Goal: Transaction & Acquisition: Purchase product/service

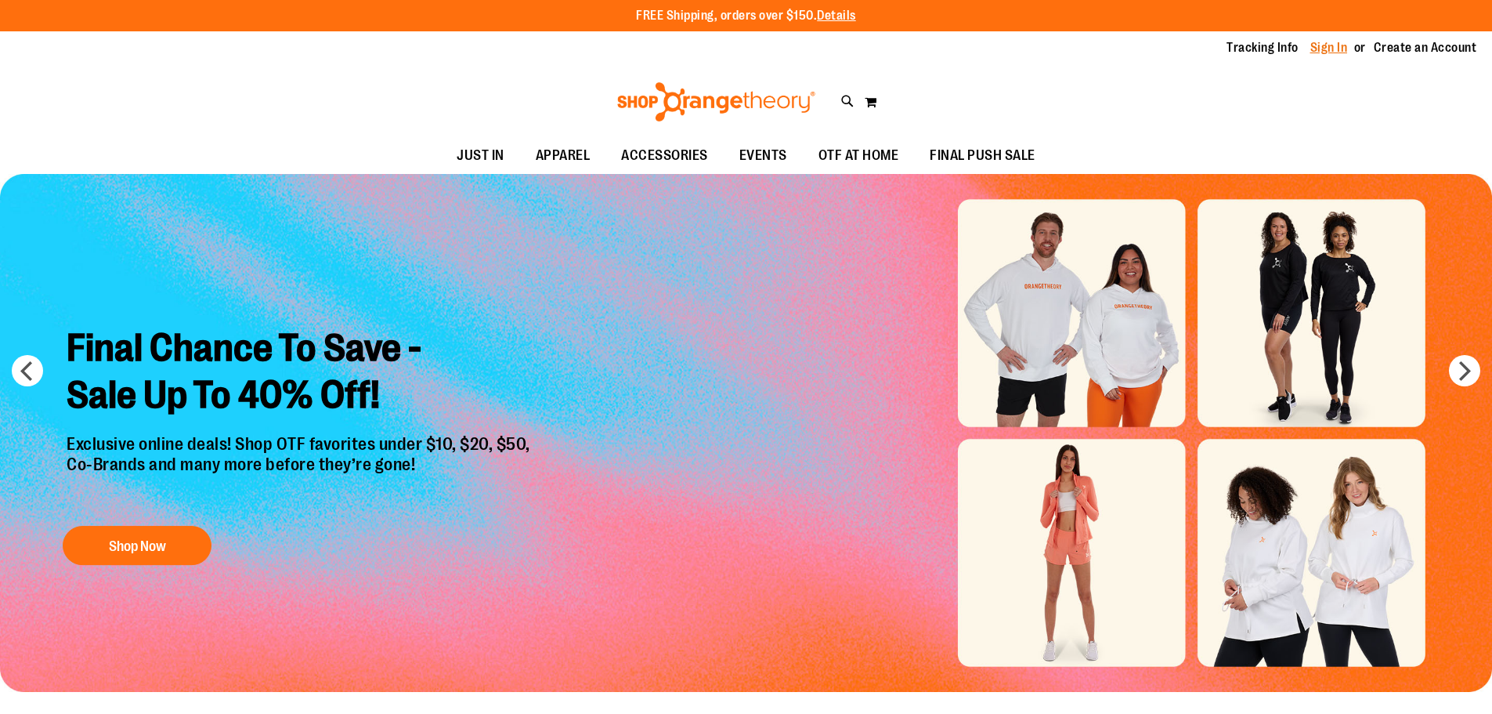
click at [1331, 45] on link "Sign In" at bounding box center [1329, 47] width 38 height 17
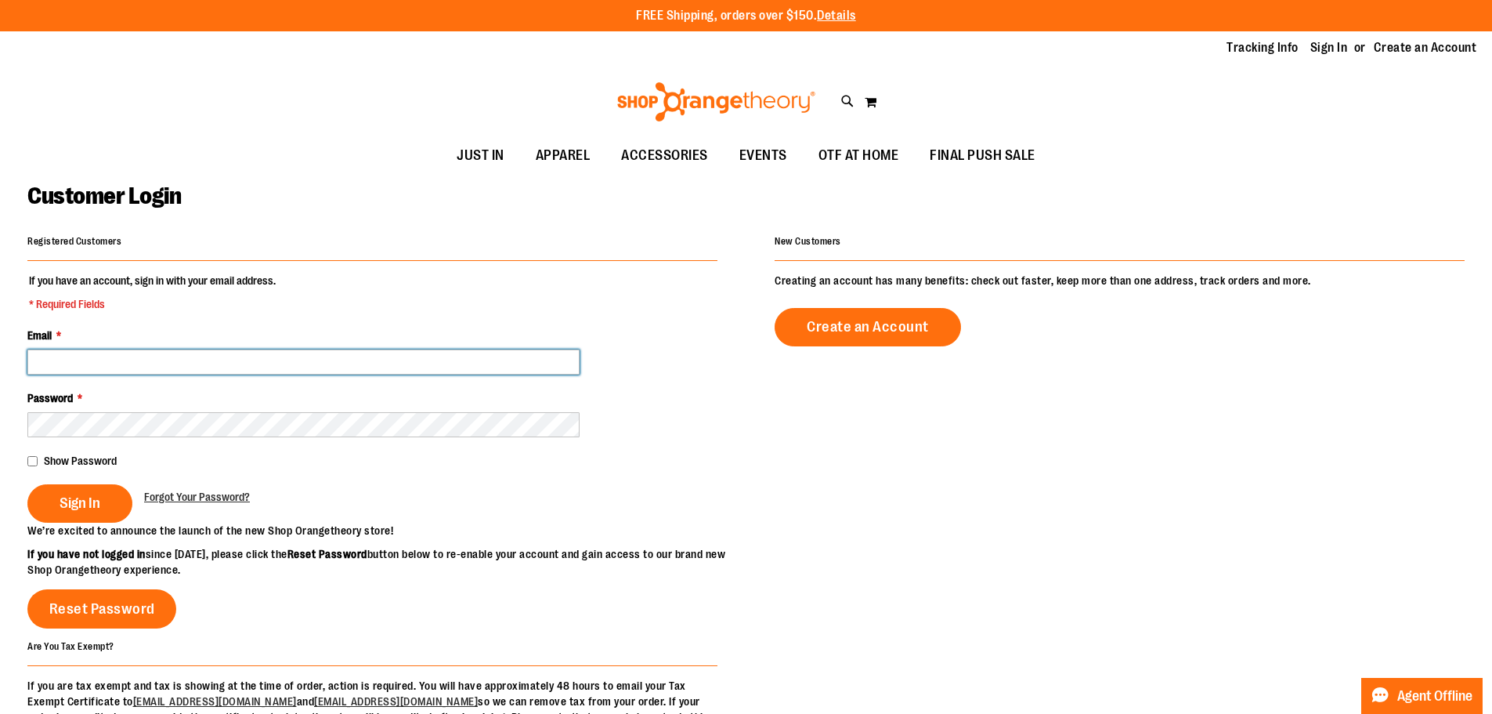
click at [191, 360] on input "Email *" at bounding box center [303, 361] width 552 height 25
type input "**********"
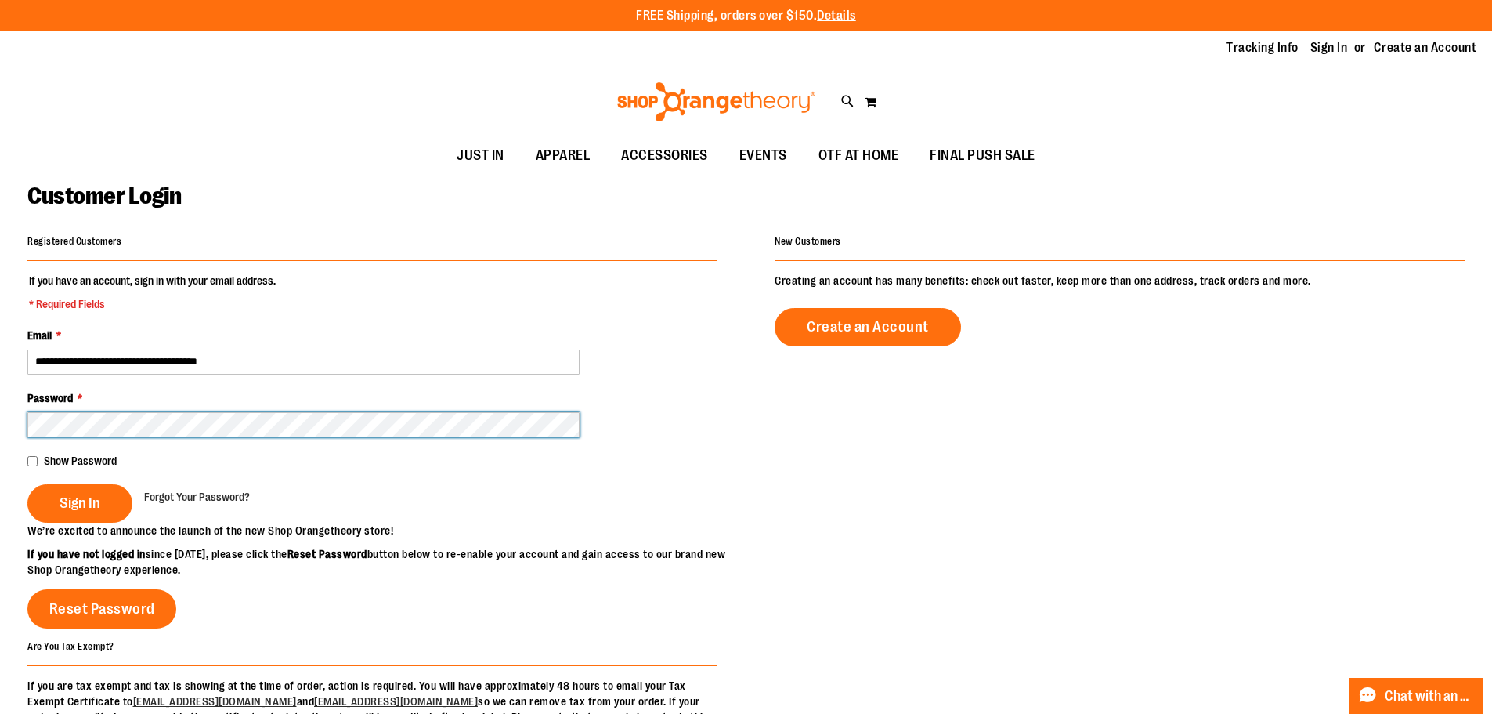
click at [27, 484] on button "Sign In" at bounding box center [79, 503] width 105 height 38
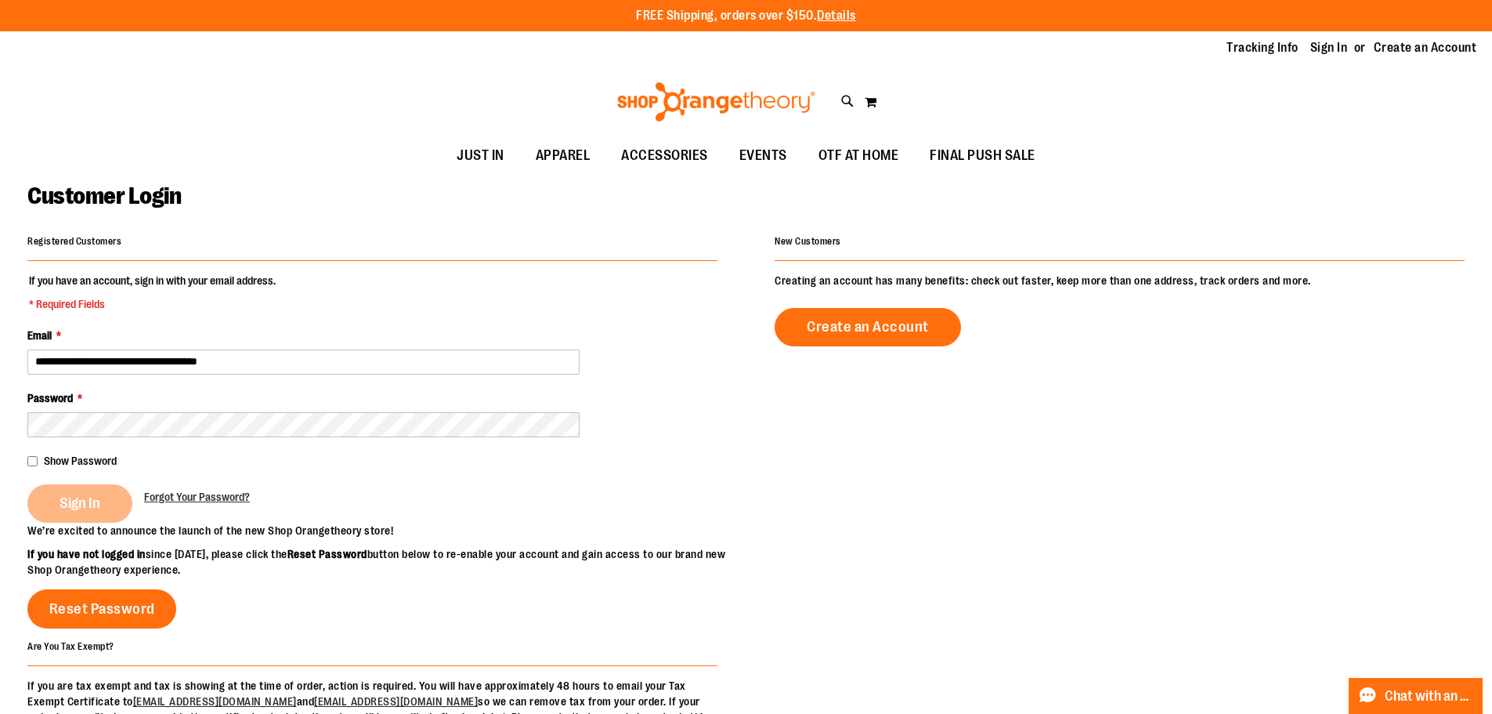
click at [74, 492] on div "Sign In" at bounding box center [85, 503] width 117 height 38
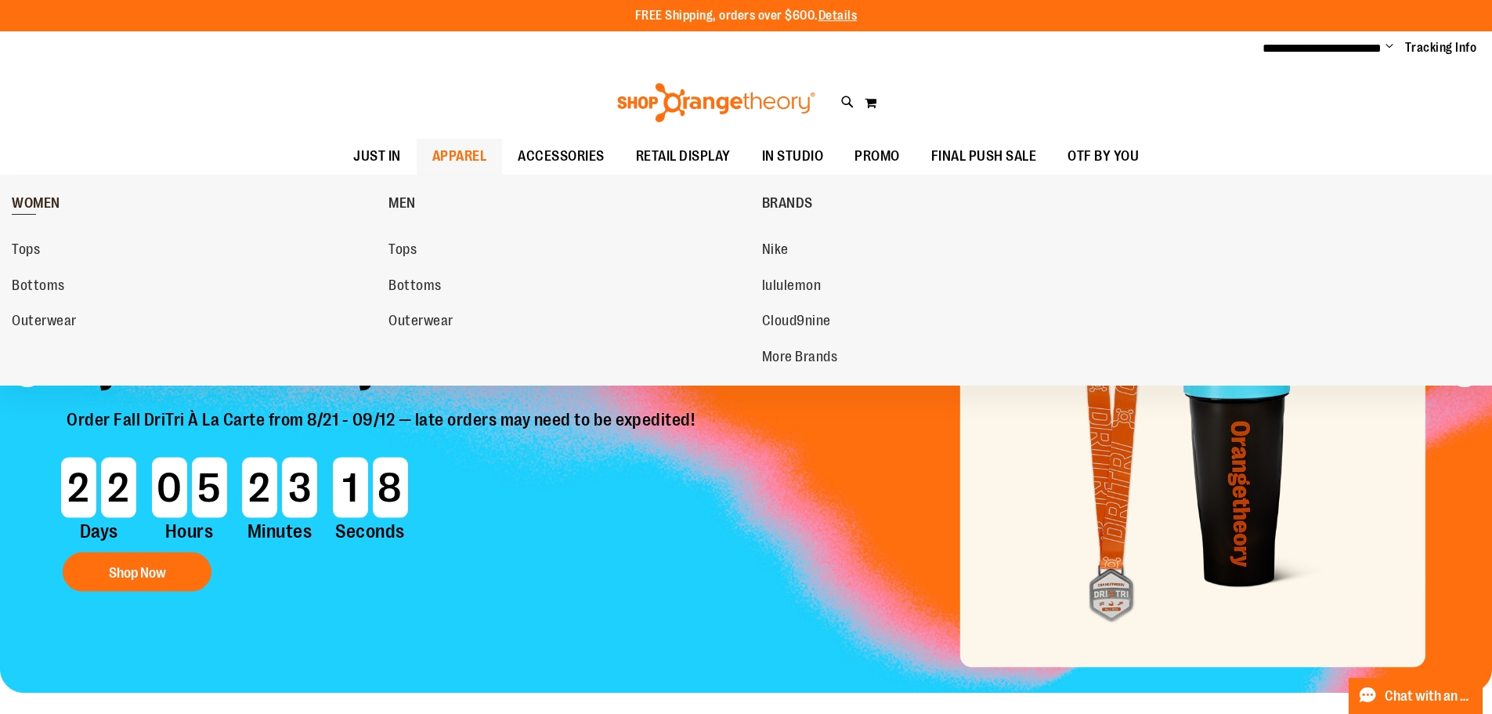
click at [35, 205] on span "WOMEN" at bounding box center [36, 205] width 49 height 20
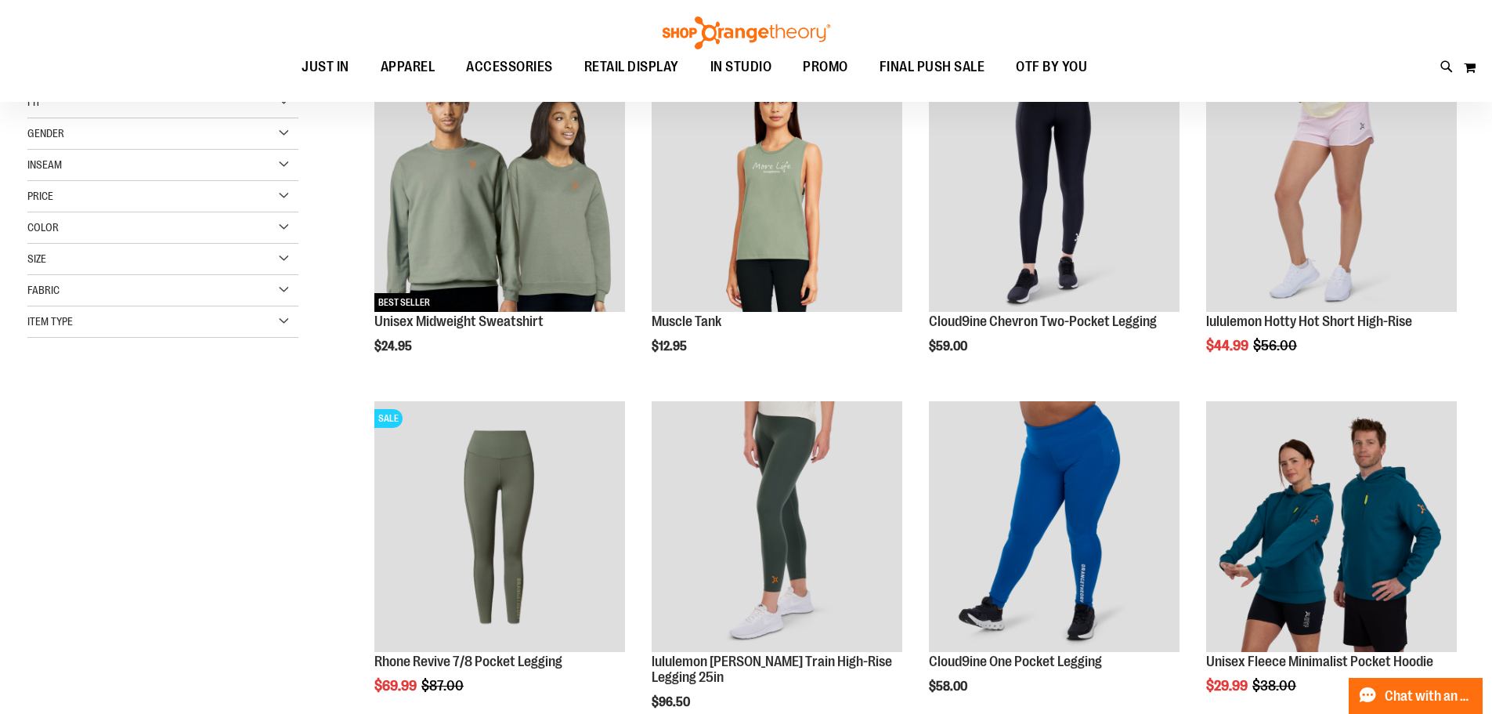
scroll to position [234, 0]
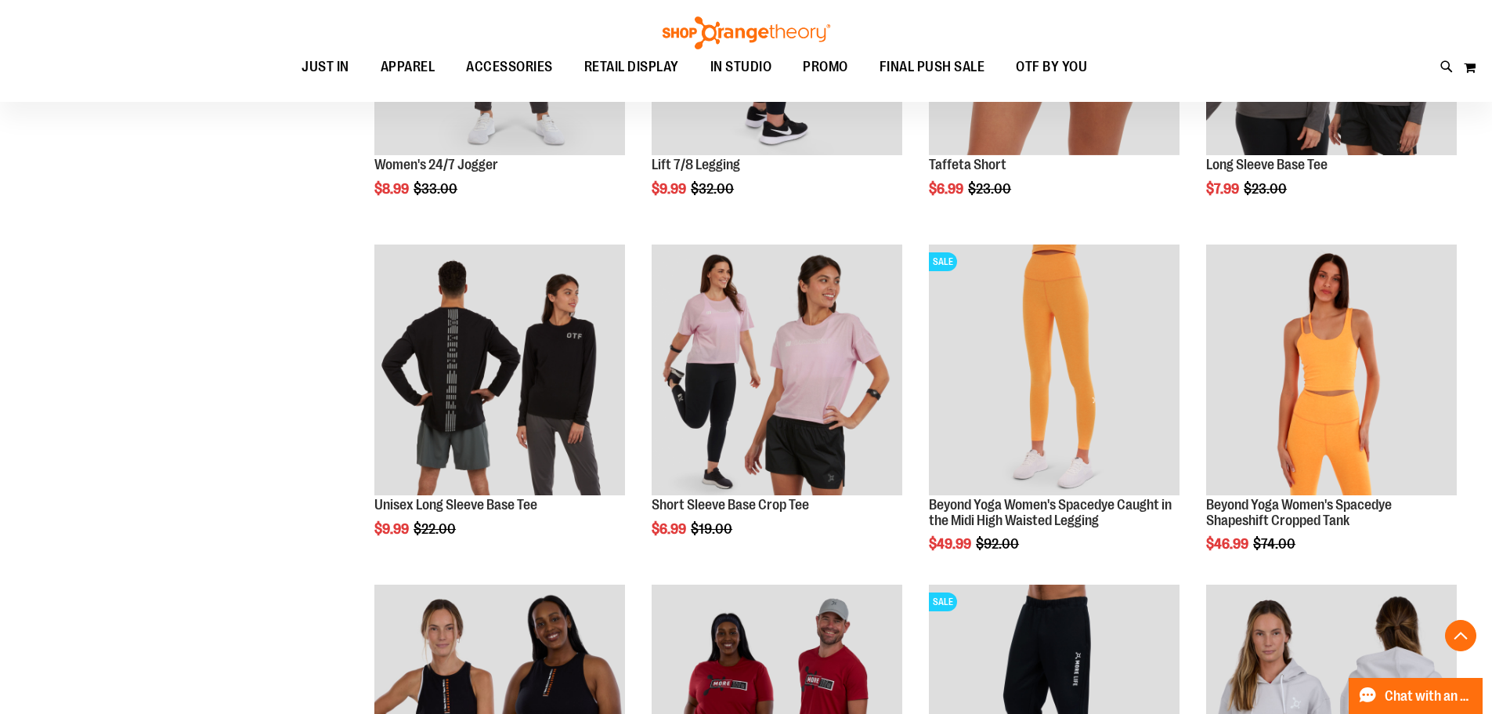
scroll to position [1652, 0]
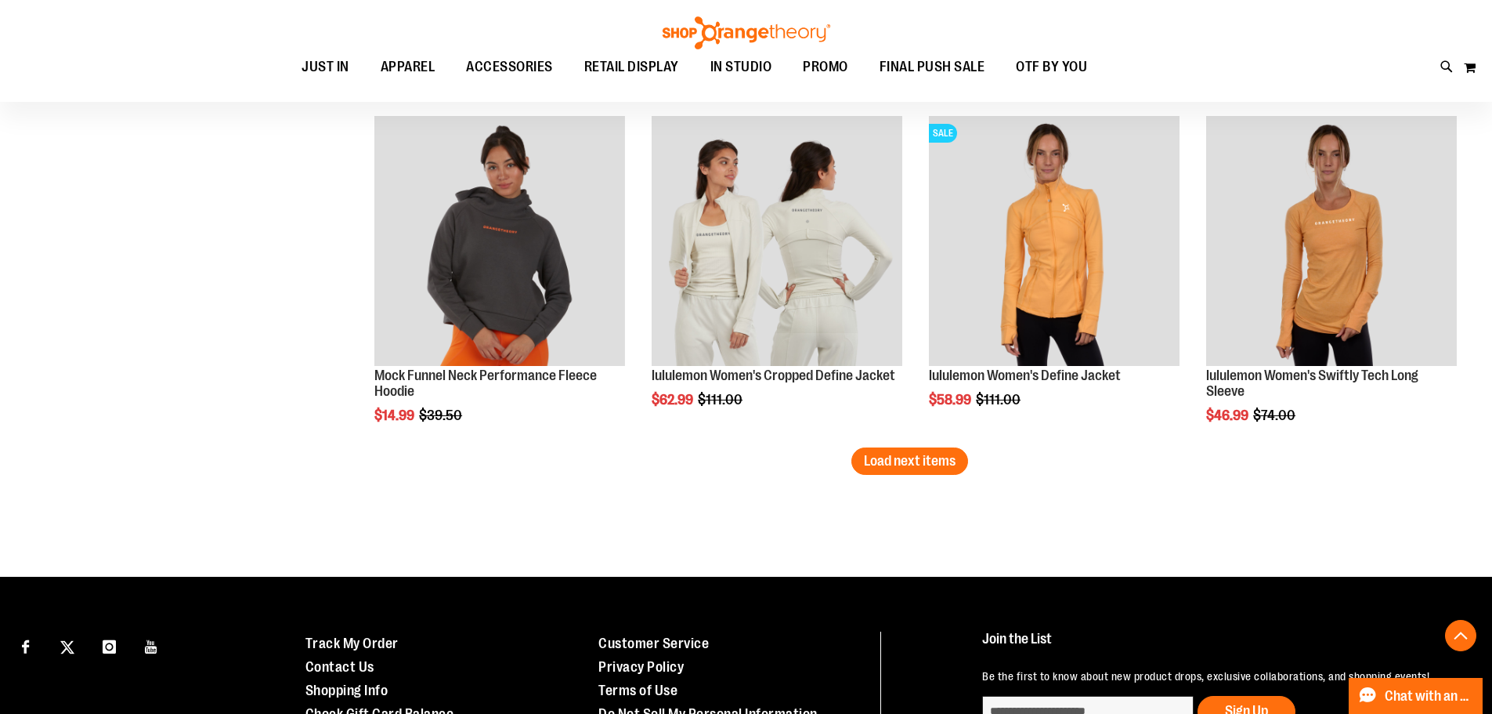
scroll to position [2748, 0]
click at [941, 464] on span "Load next items" at bounding box center [910, 460] width 92 height 16
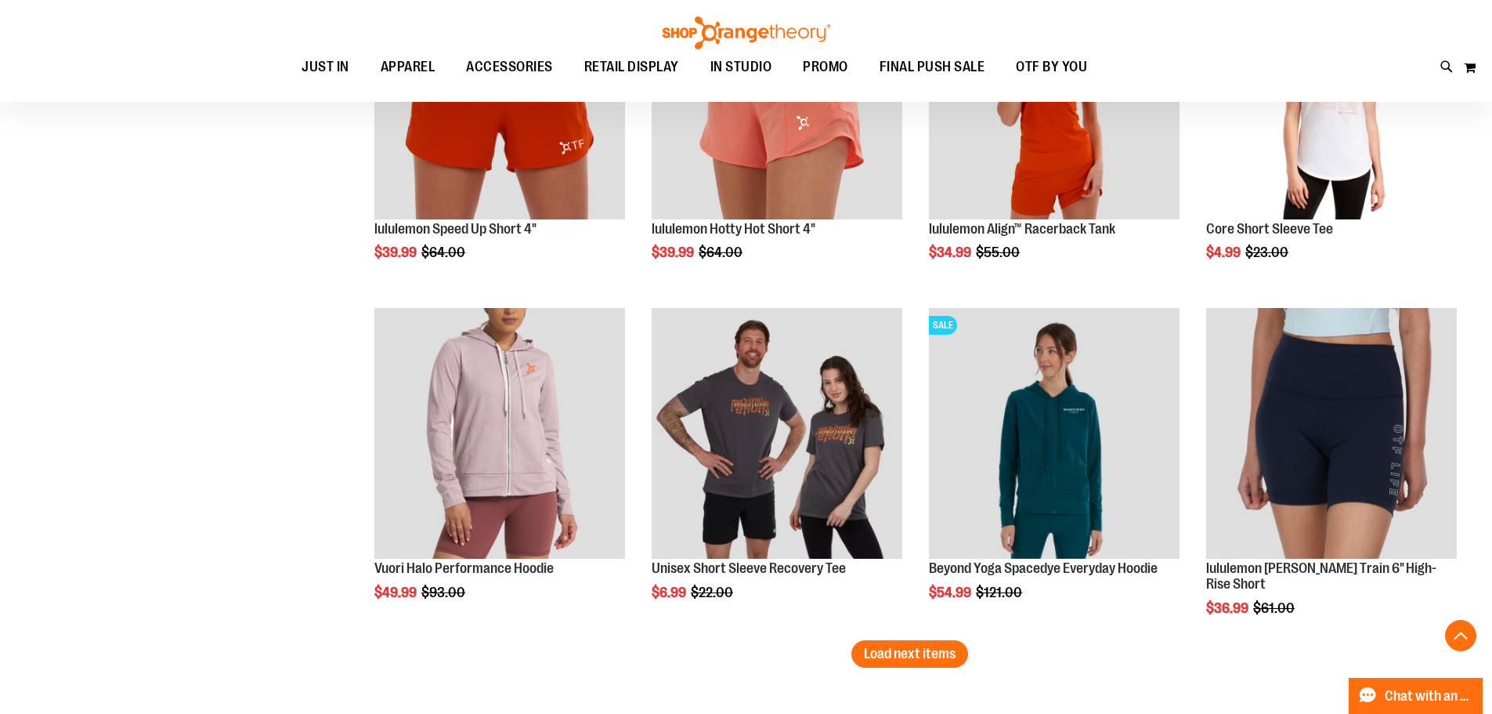
scroll to position [3845, 0]
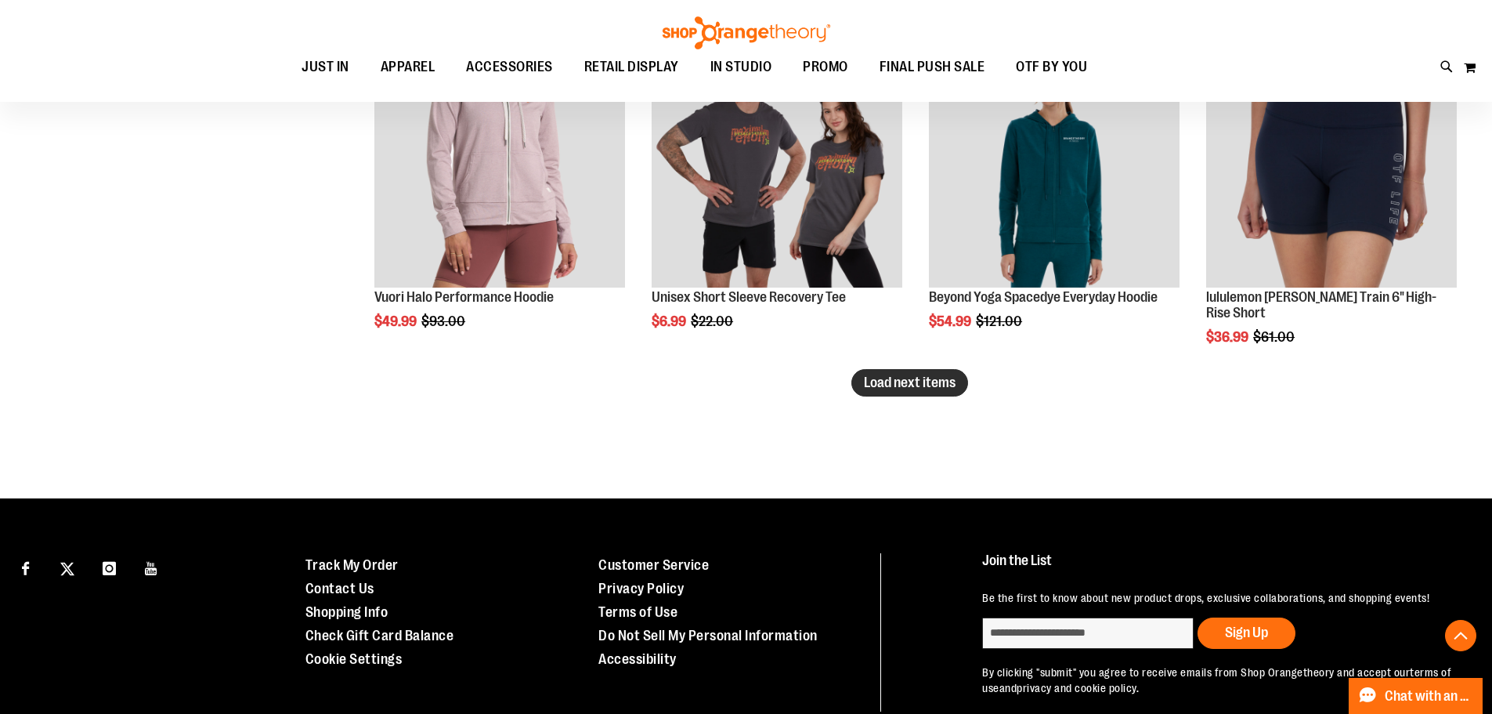
click at [932, 380] on span "Load next items" at bounding box center [910, 382] width 92 height 16
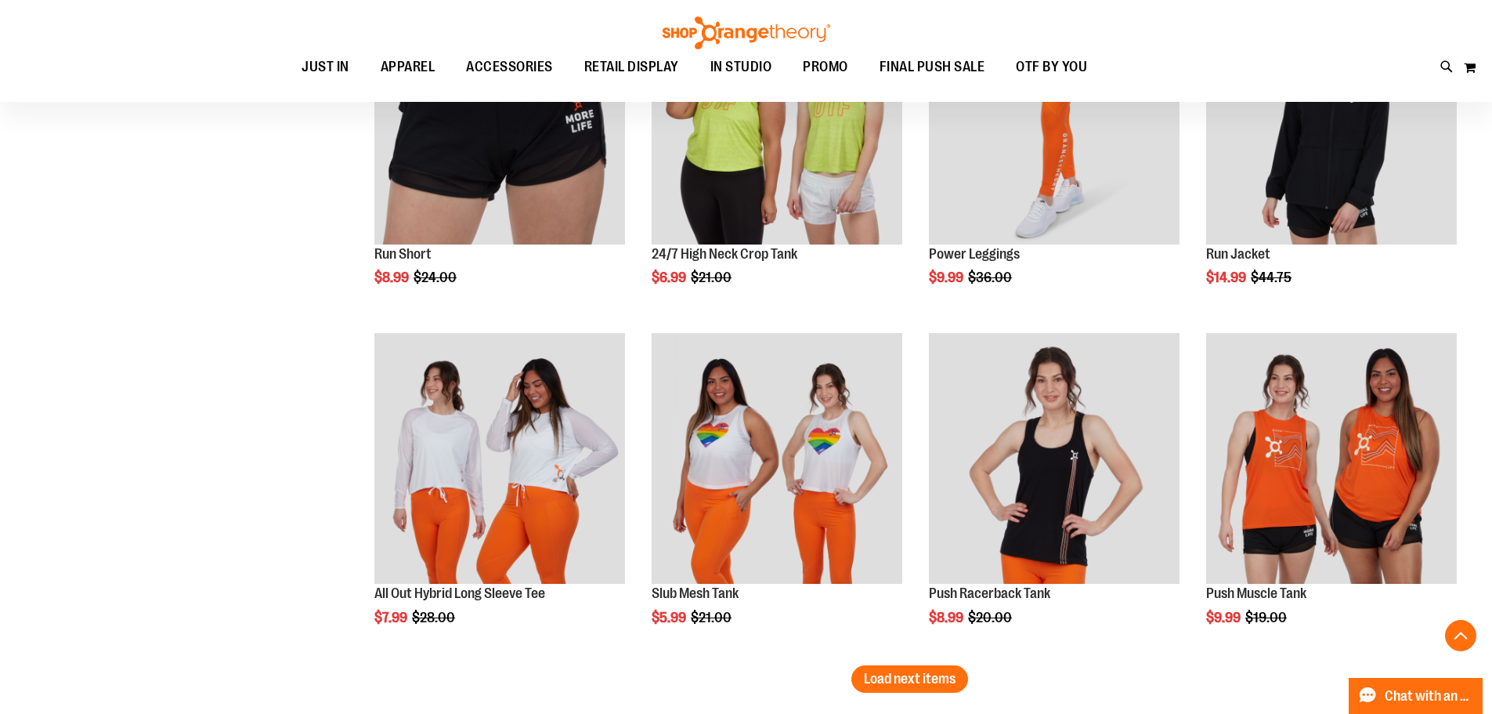
scroll to position [4707, 0]
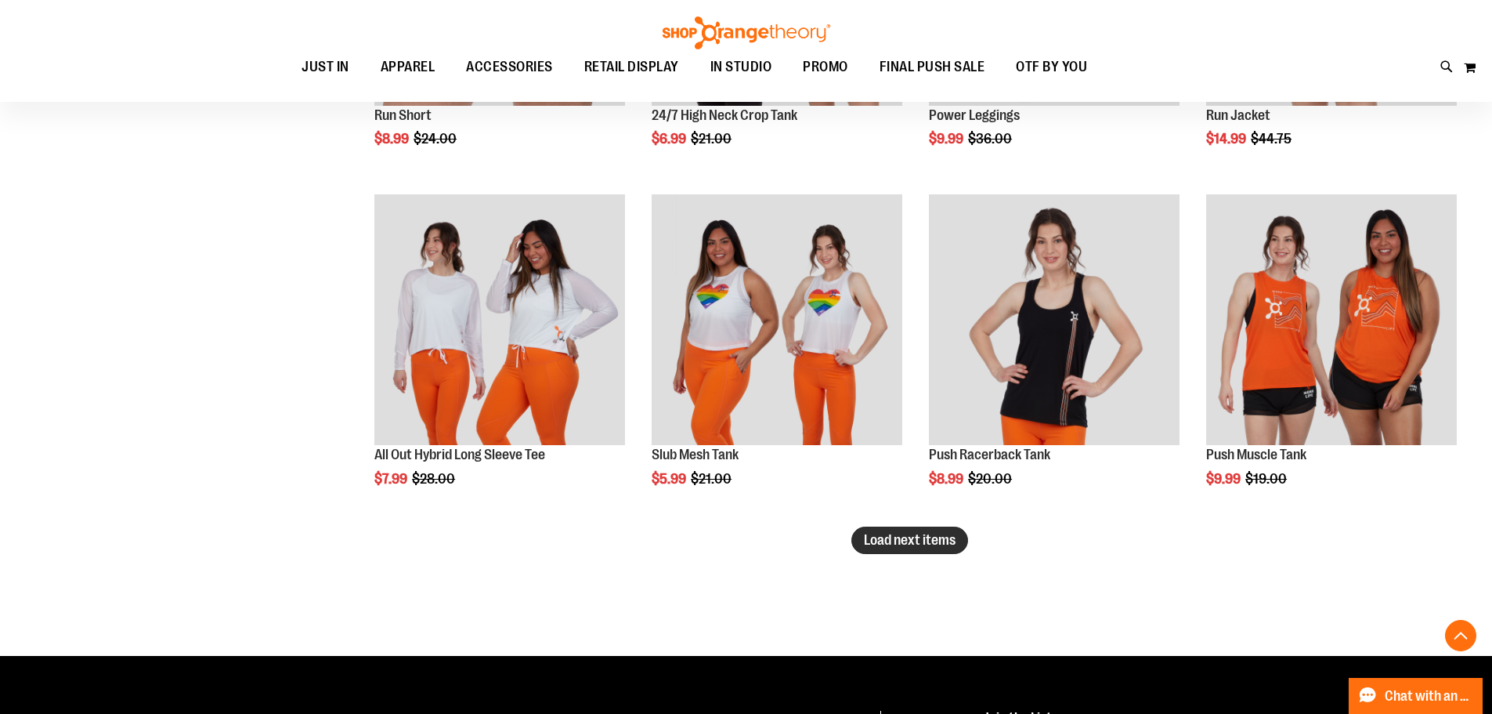
click at [929, 540] on span "Load next items" at bounding box center [910, 540] width 92 height 16
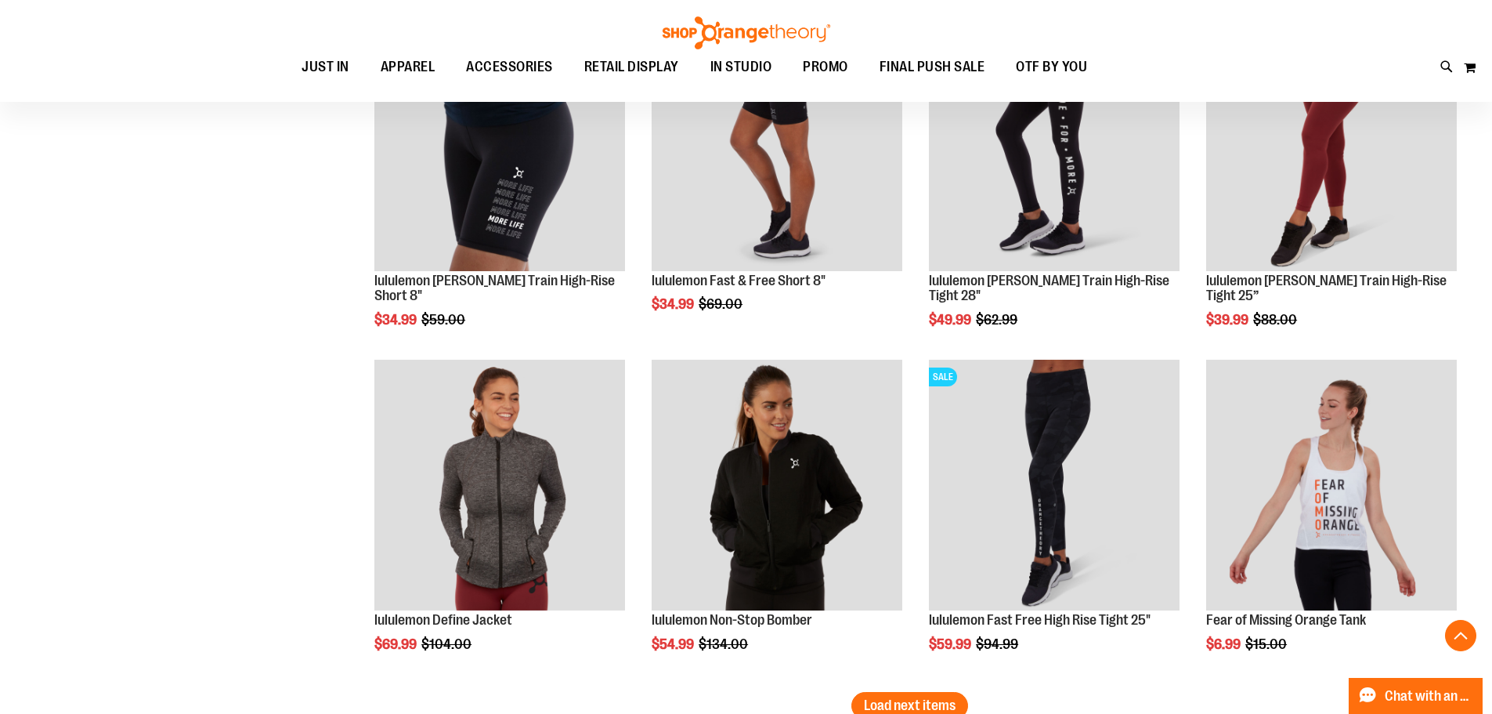
scroll to position [5725, 0]
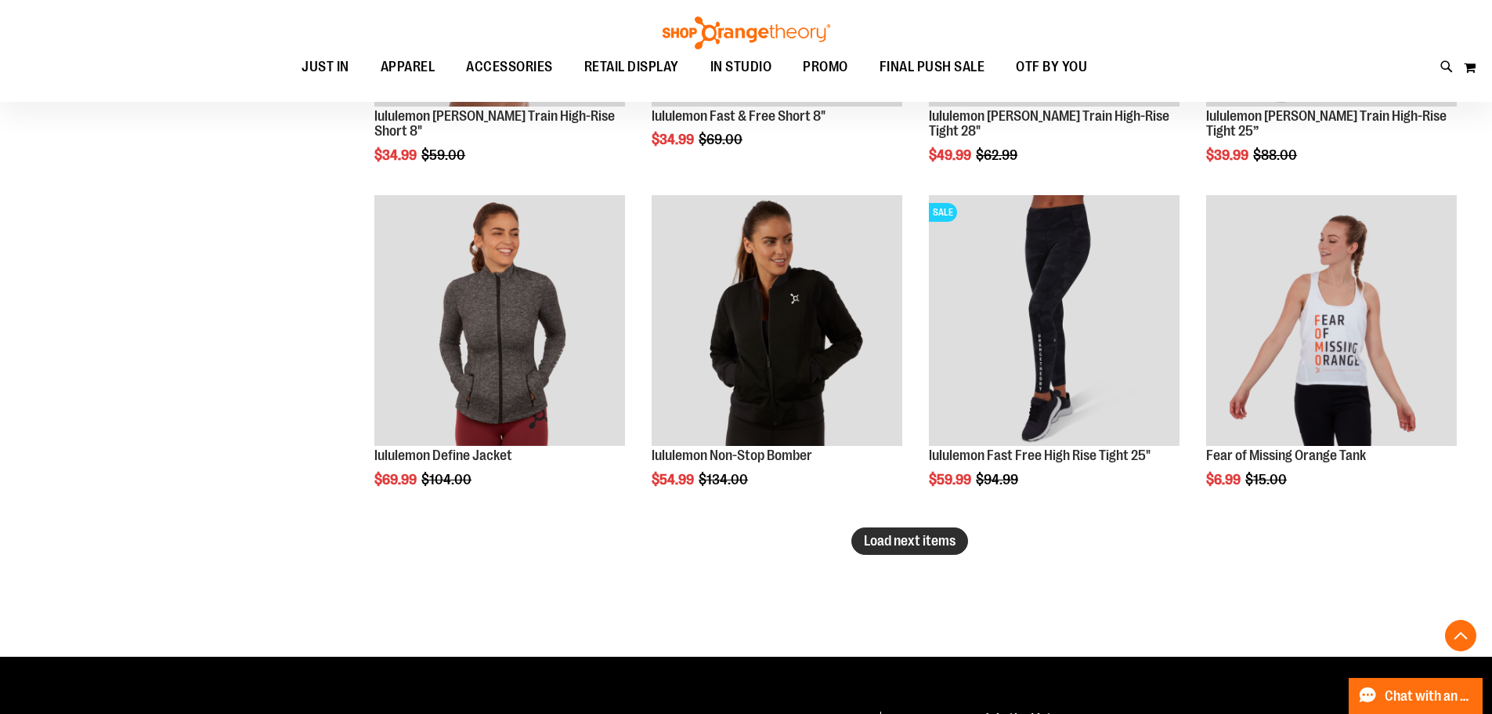
click at [915, 543] on span "Load next items" at bounding box center [910, 541] width 92 height 16
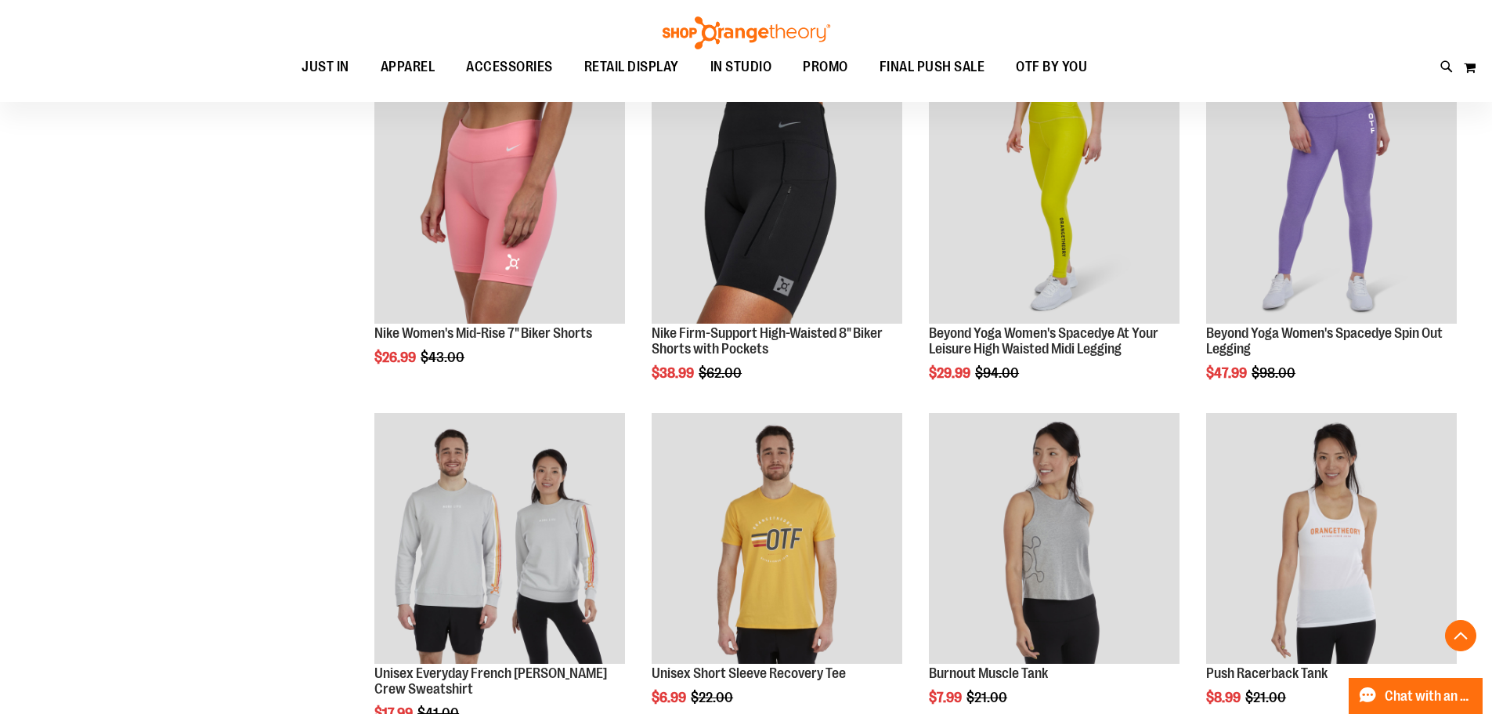
scroll to position [6665, 0]
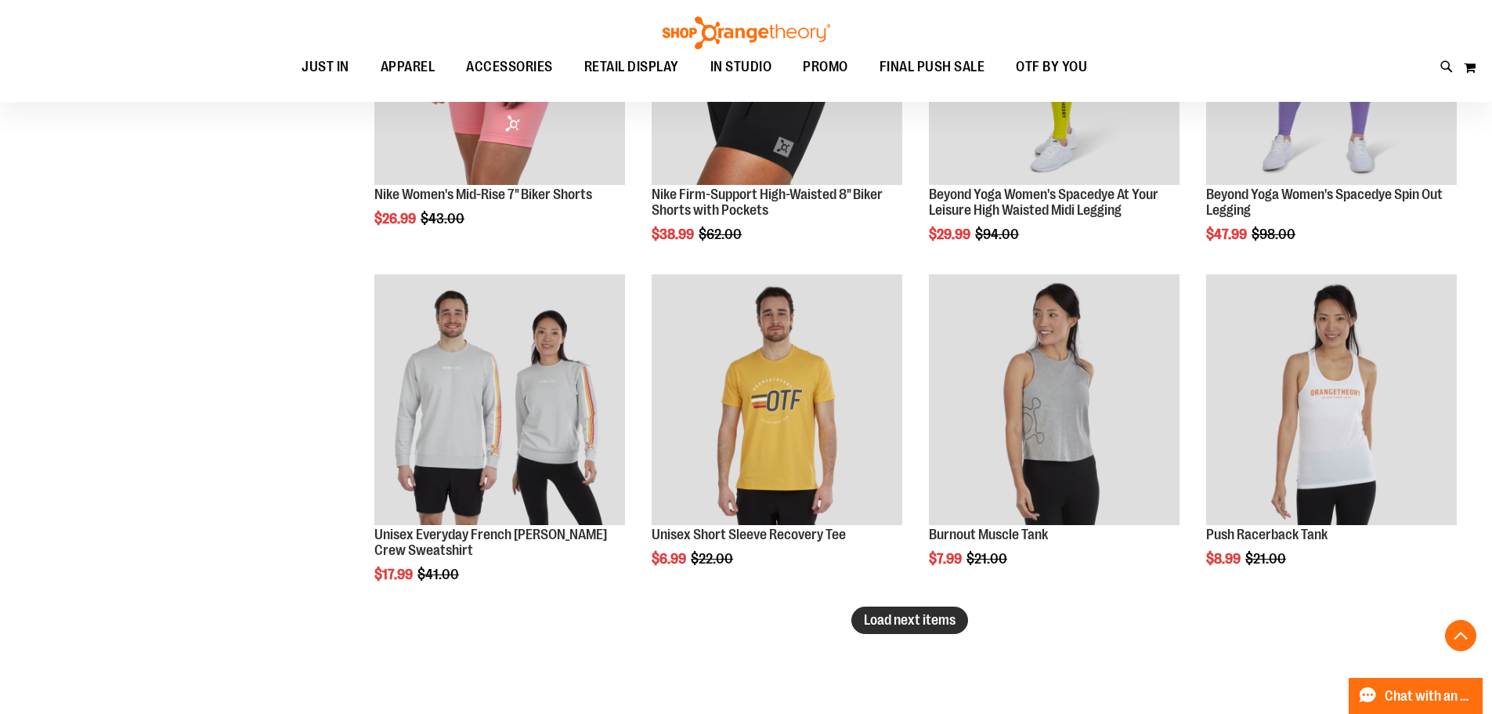
click at [944, 609] on button "Load next items" at bounding box center [909, 619] width 117 height 27
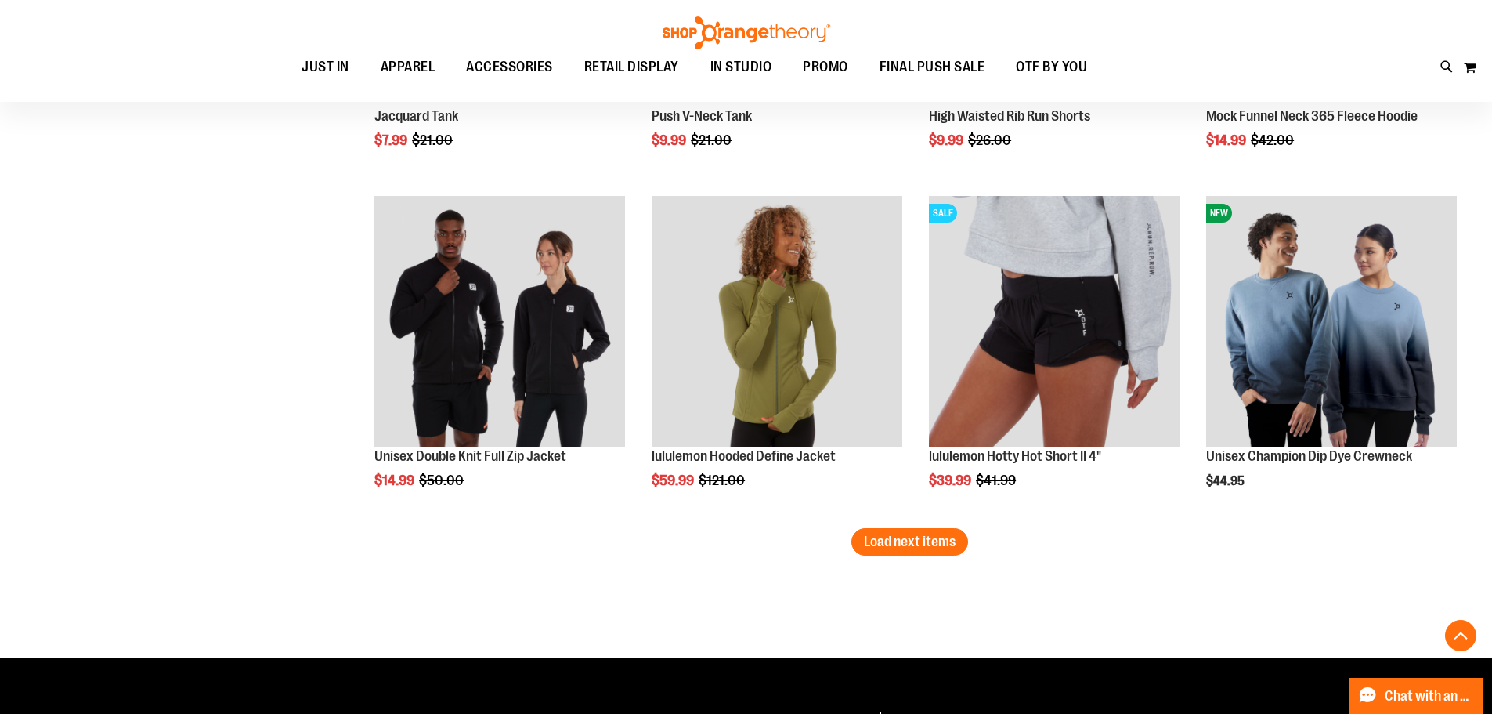
scroll to position [7918, 0]
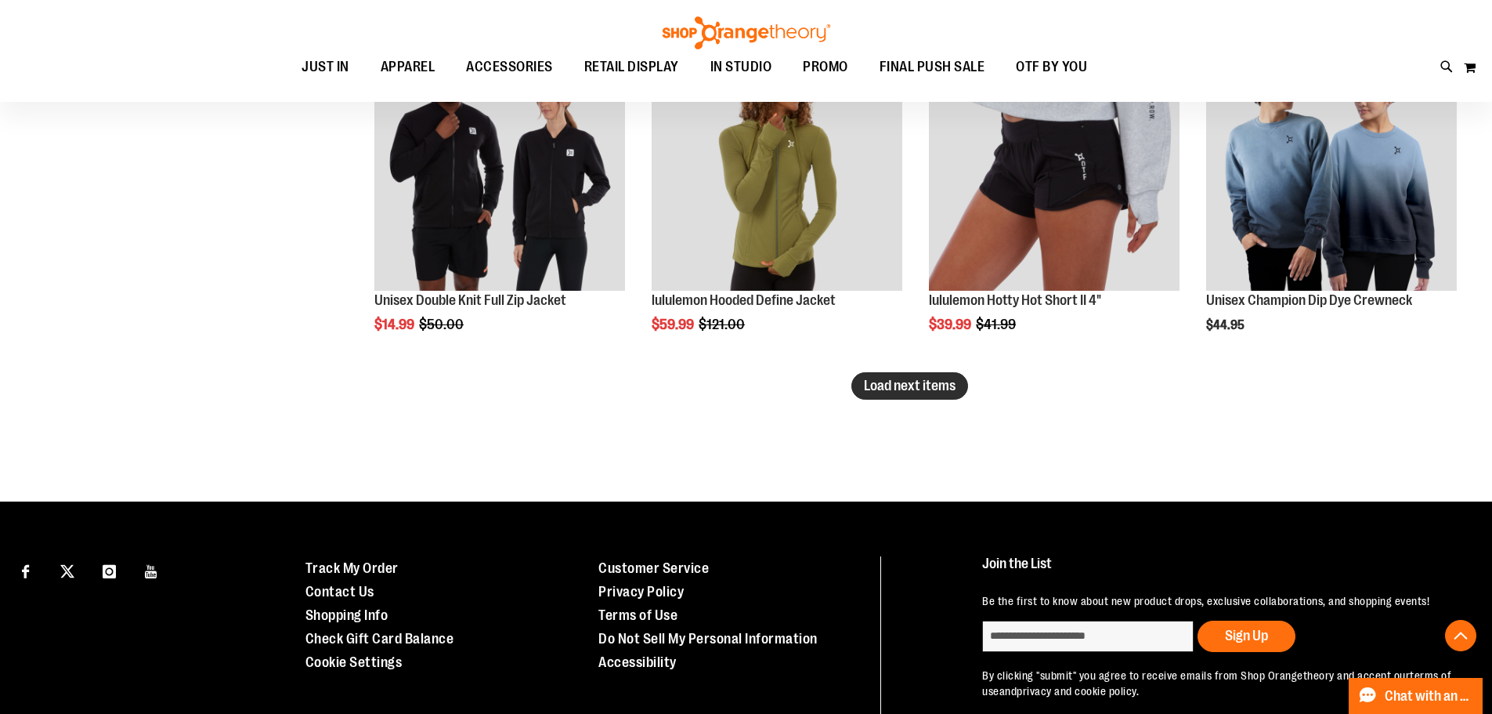
click at [893, 387] on span "Load next items" at bounding box center [910, 386] width 92 height 16
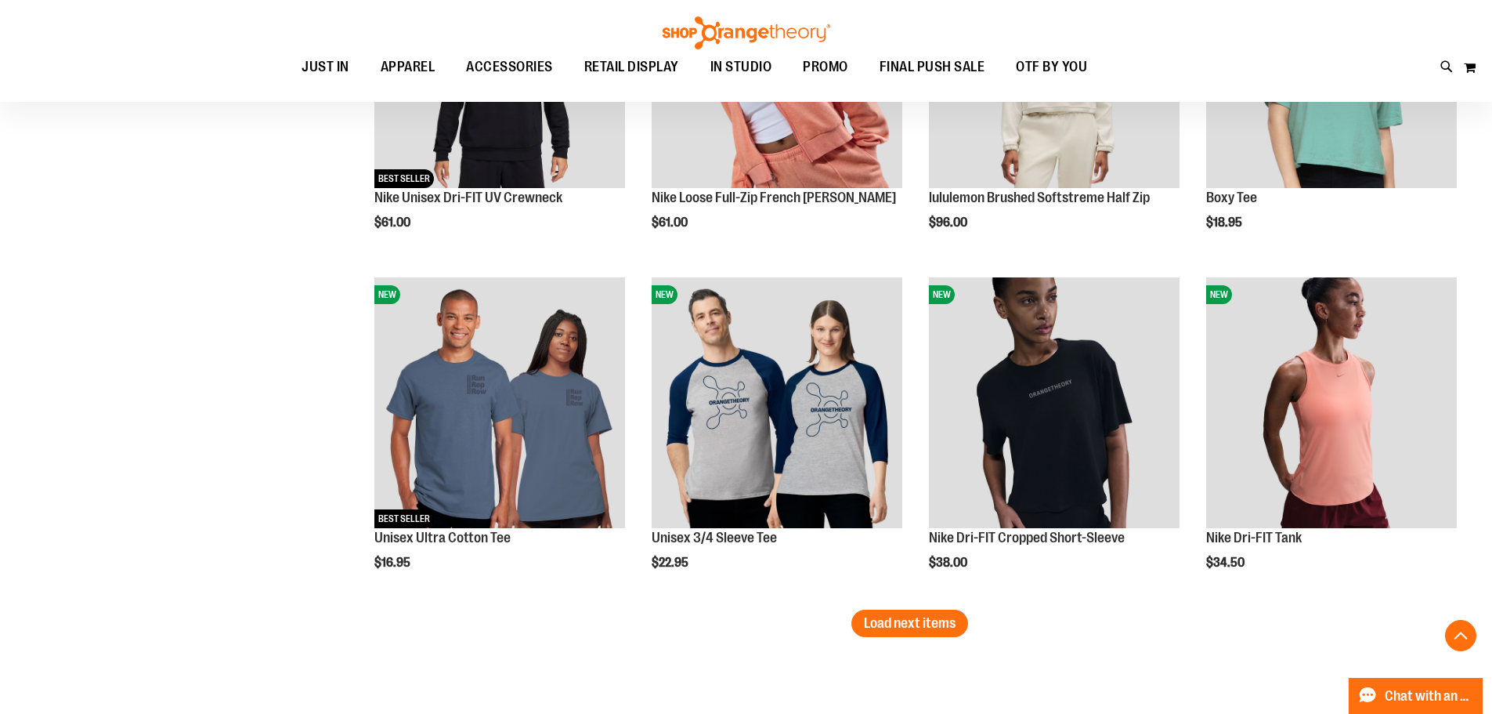
scroll to position [8701, 0]
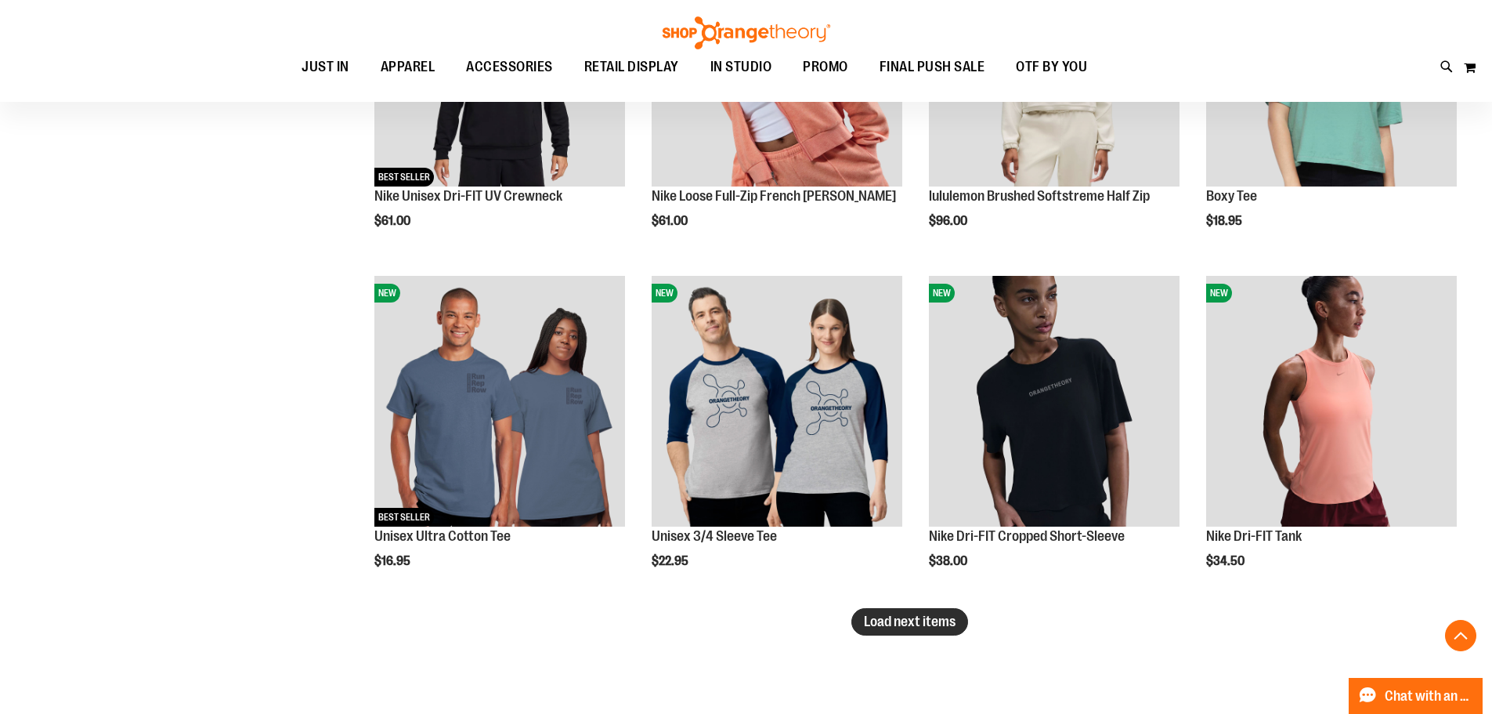
click at [895, 623] on span "Load next items" at bounding box center [910, 621] width 92 height 16
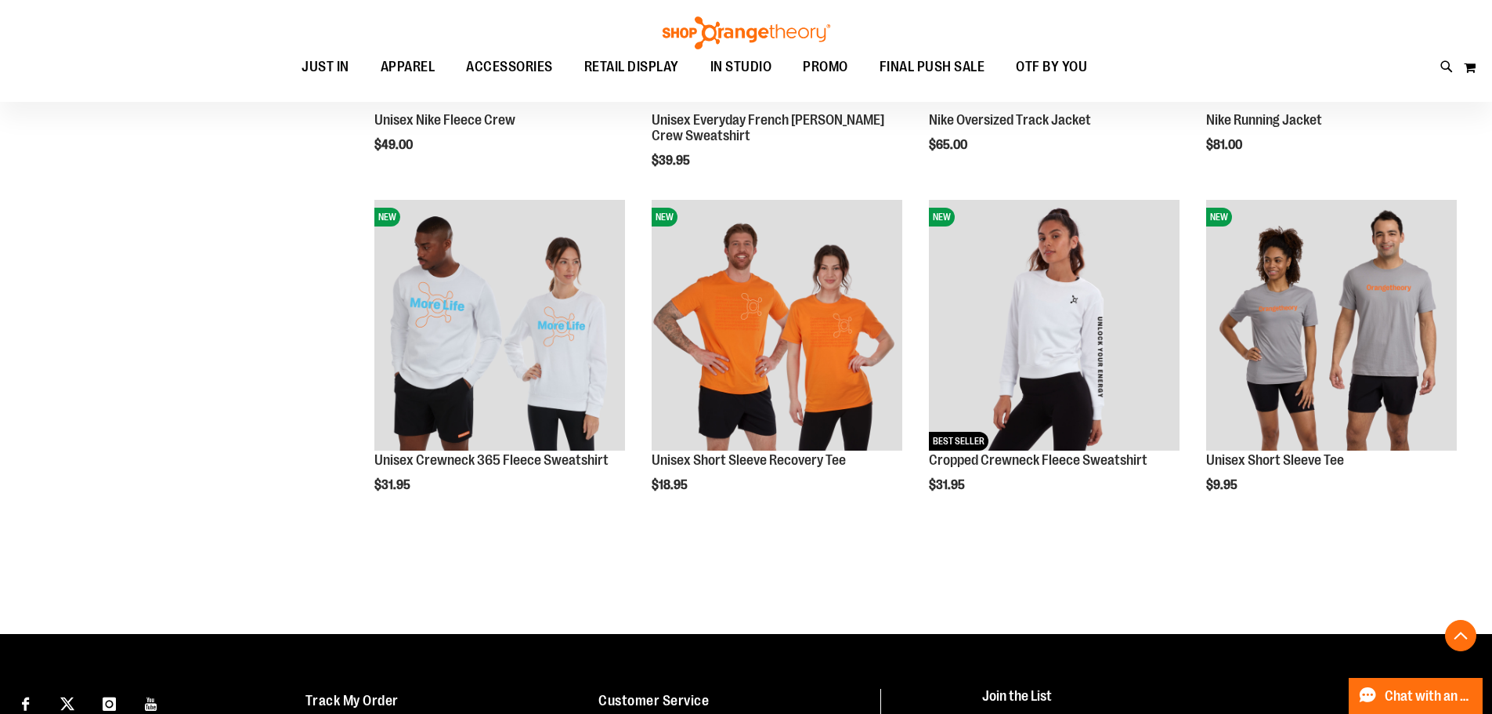
scroll to position [9798, 0]
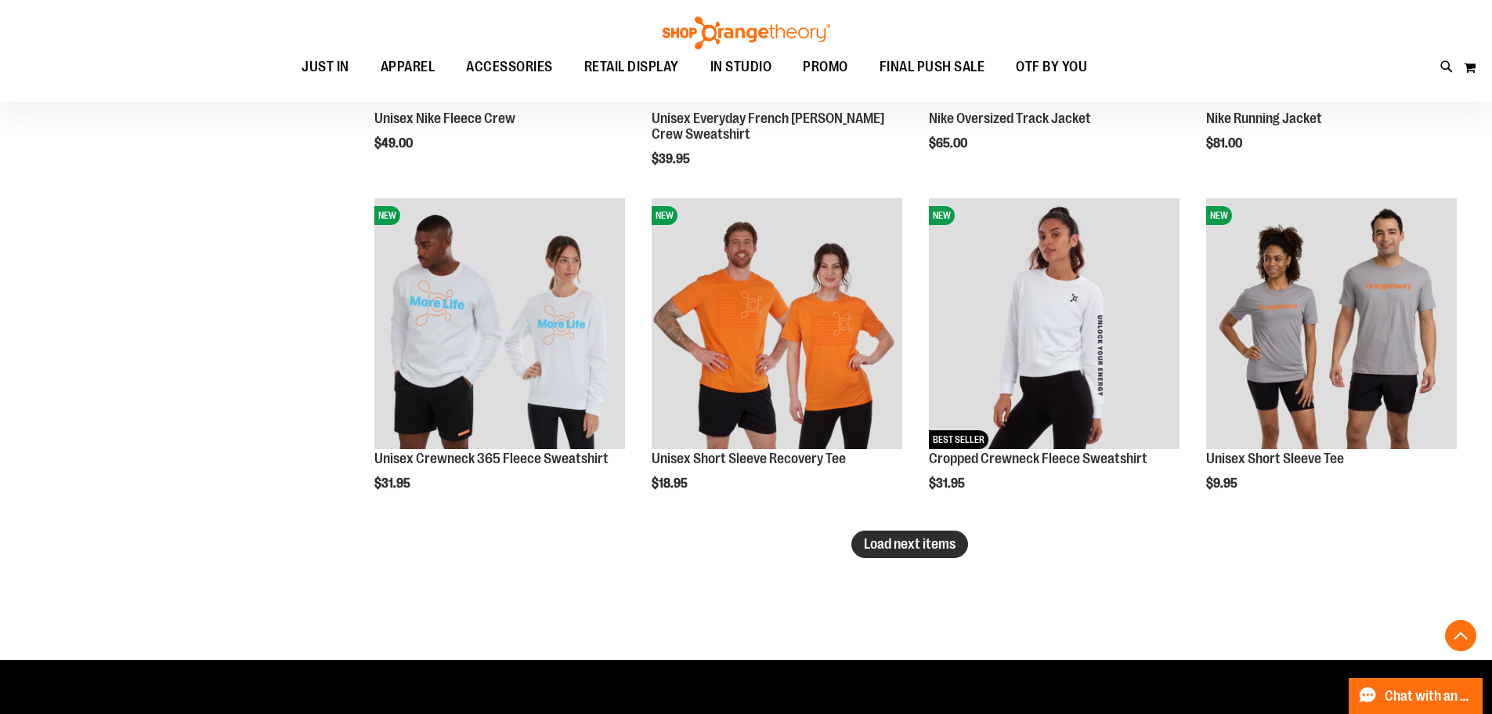
click at [944, 540] on span "Load next items" at bounding box center [910, 544] width 92 height 16
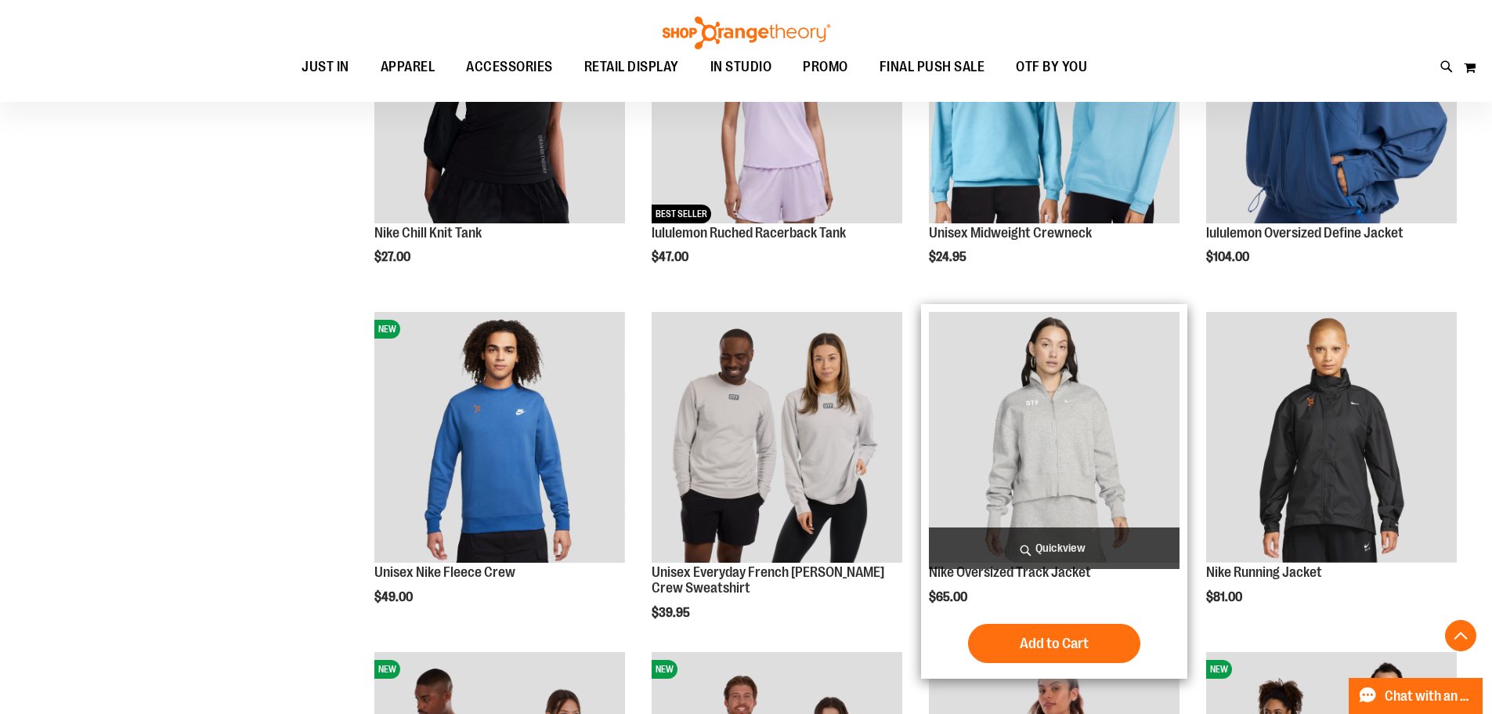
scroll to position [9249, 0]
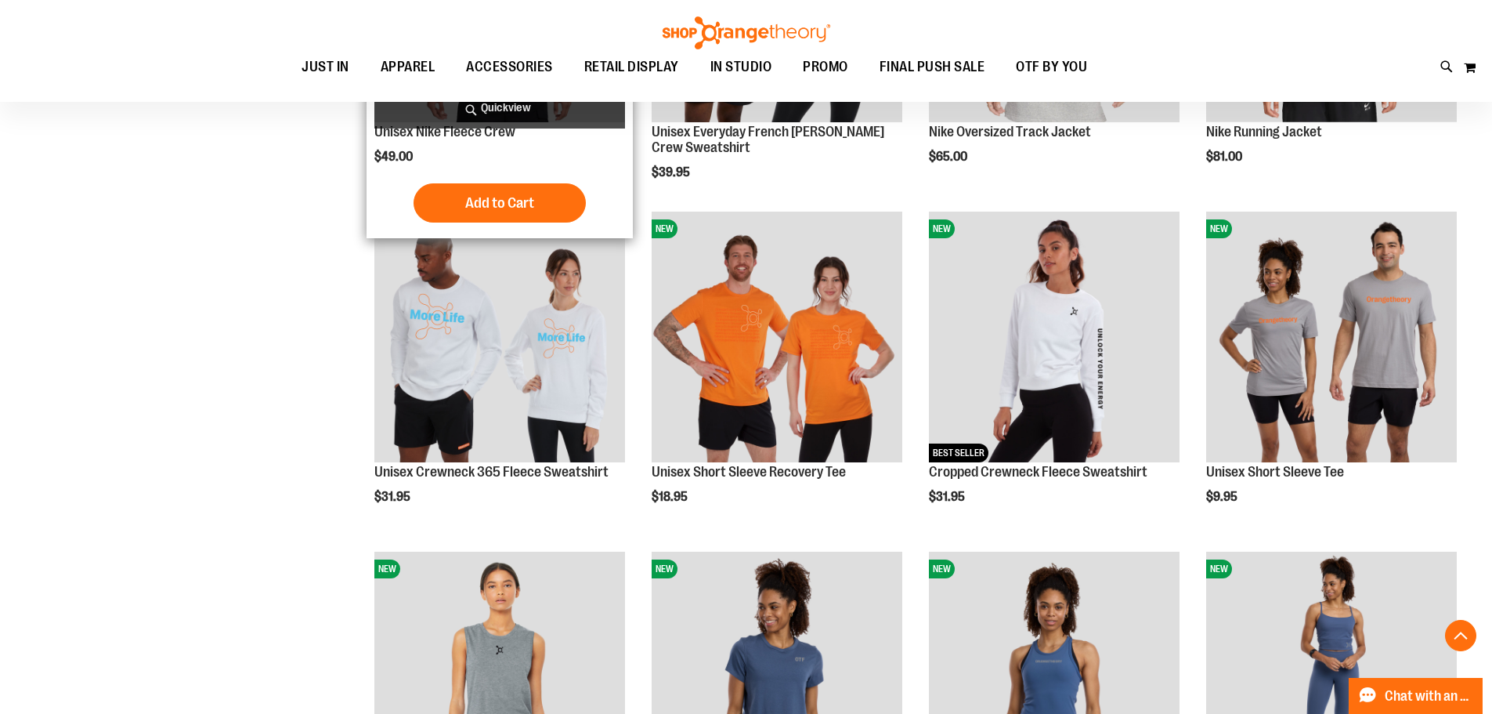
scroll to position [9798, 0]
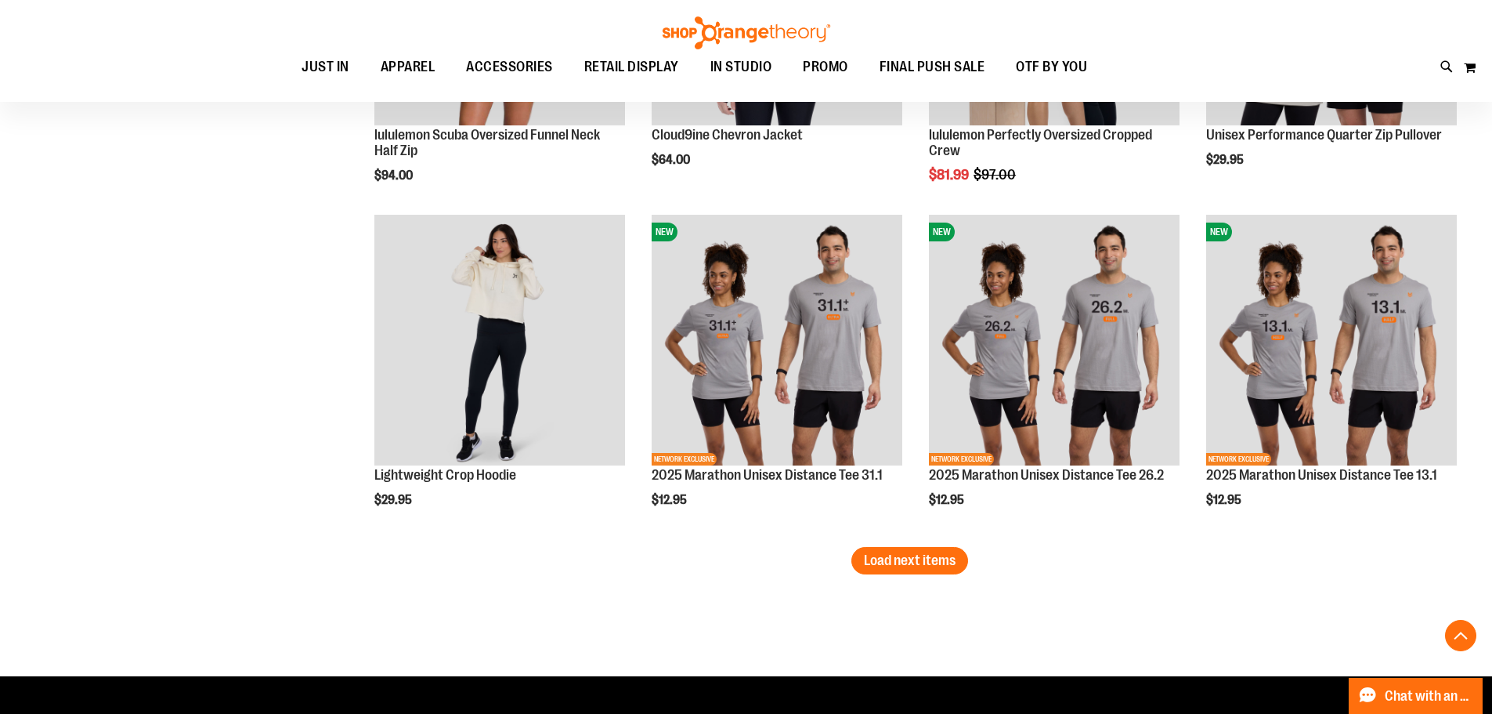
scroll to position [10816, 0]
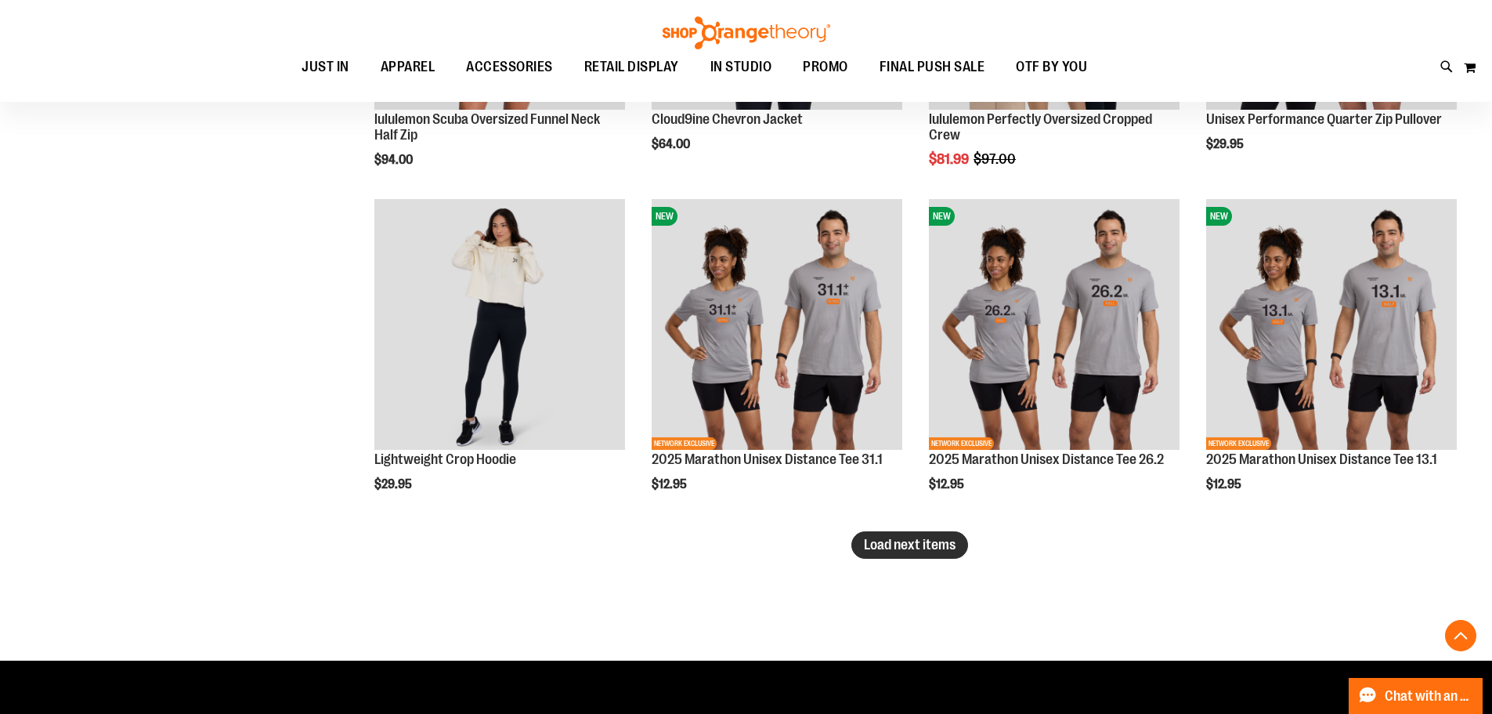
click at [887, 540] on span "Load next items" at bounding box center [910, 545] width 92 height 16
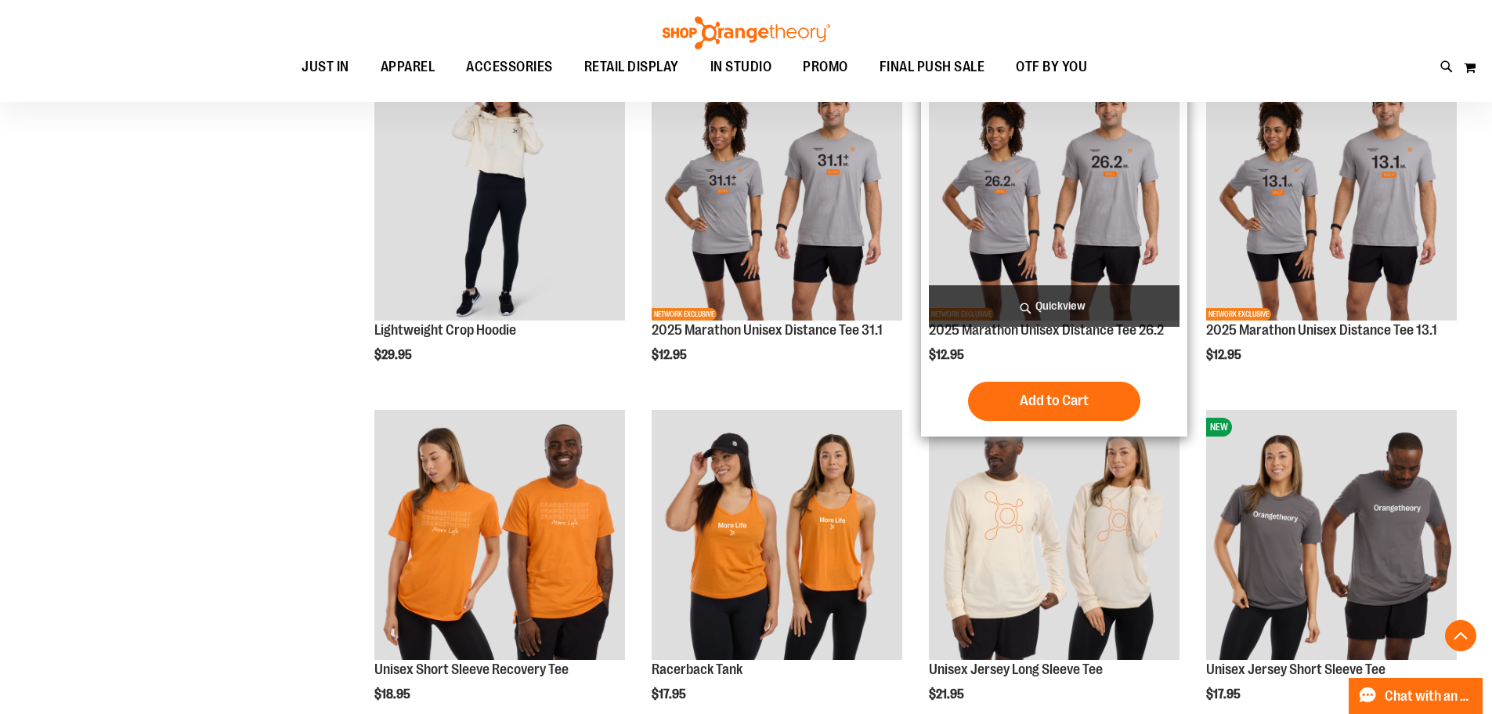
scroll to position [11129, 0]
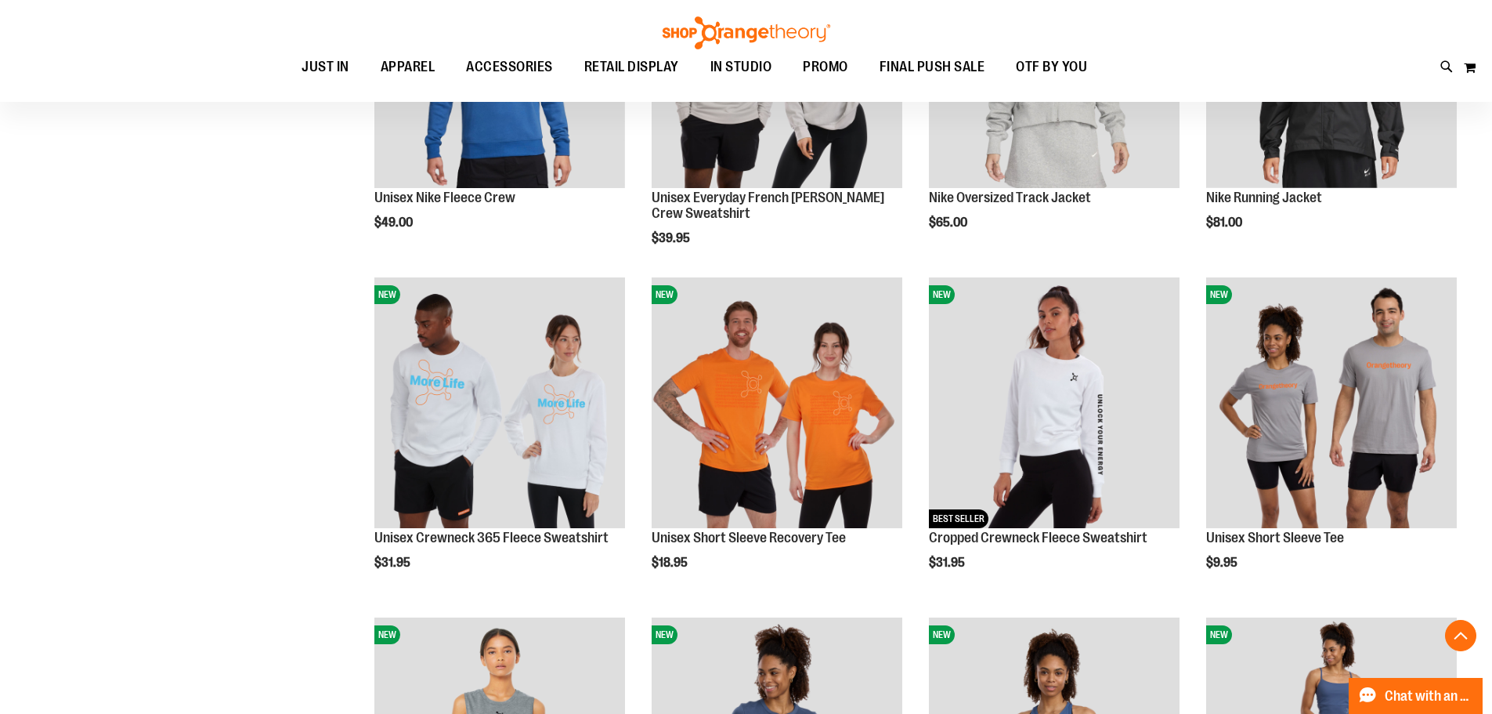
scroll to position [9484, 0]
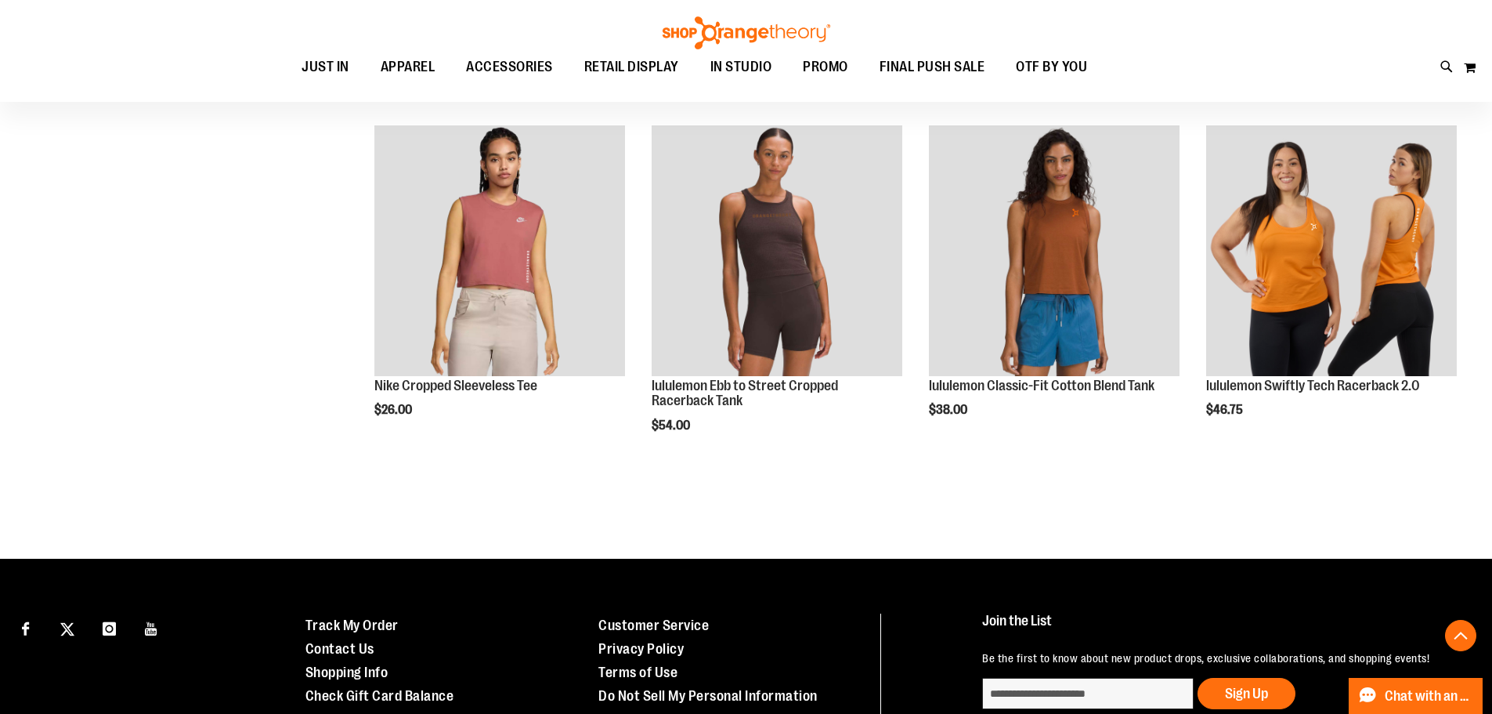
scroll to position [11952, 0]
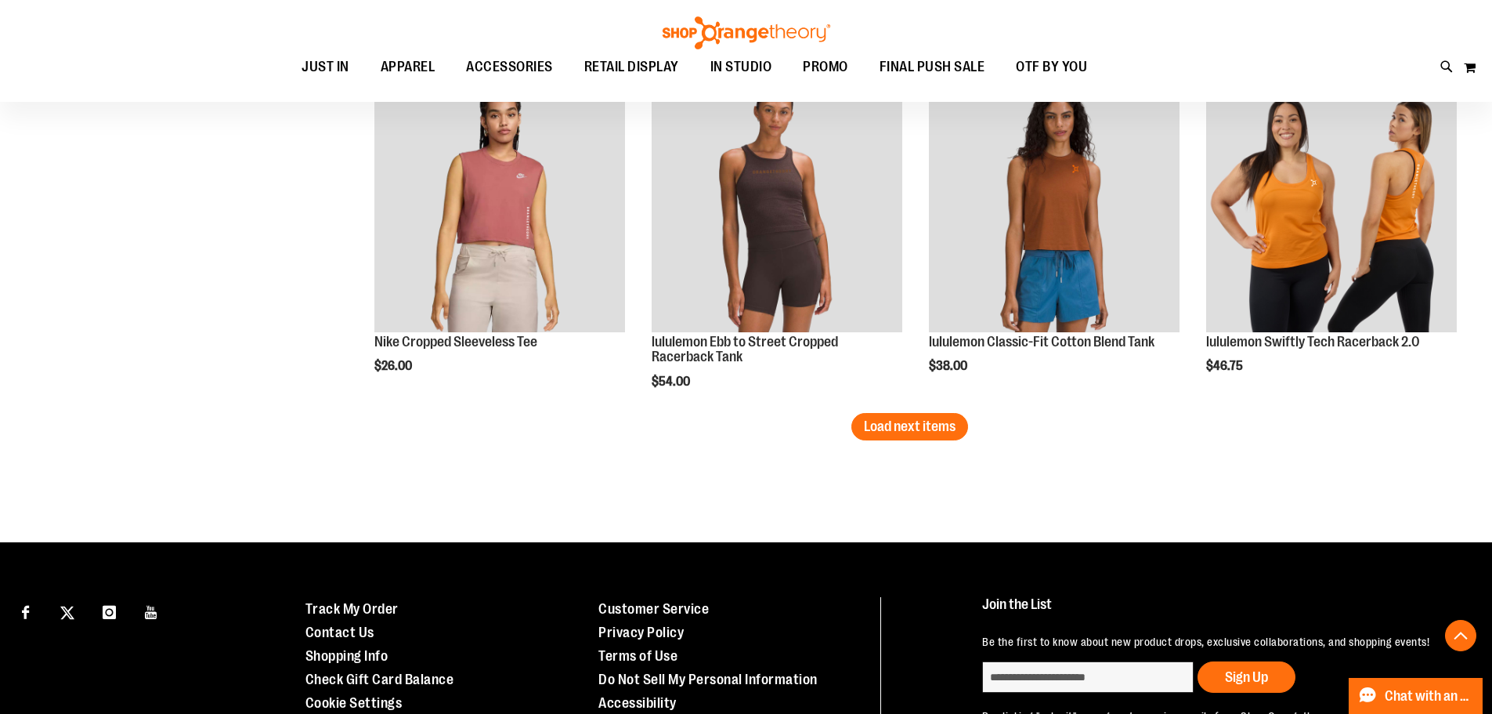
drag, startPoint x: 1498, startPoint y: 551, endPoint x: 1080, endPoint y: 537, distance: 417.7
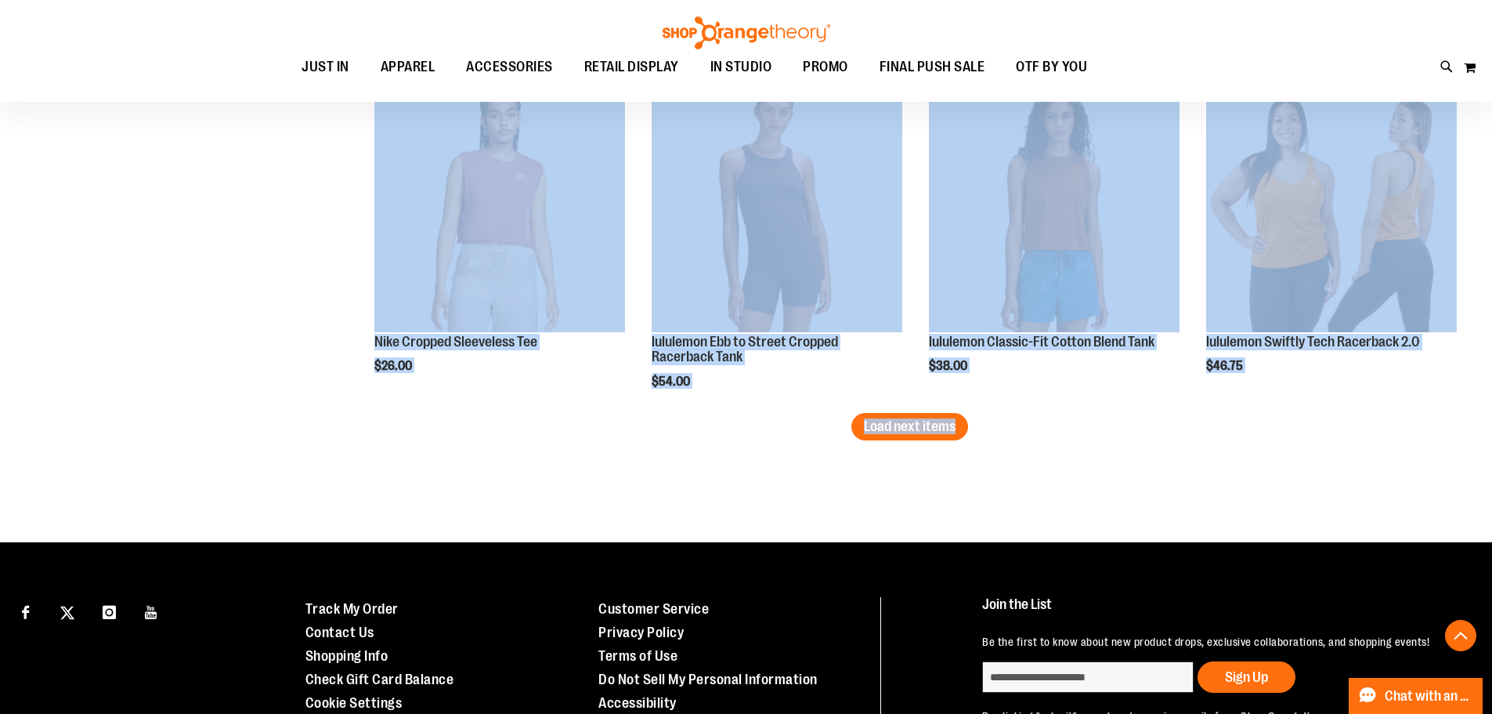
scroll to position [9484, 0]
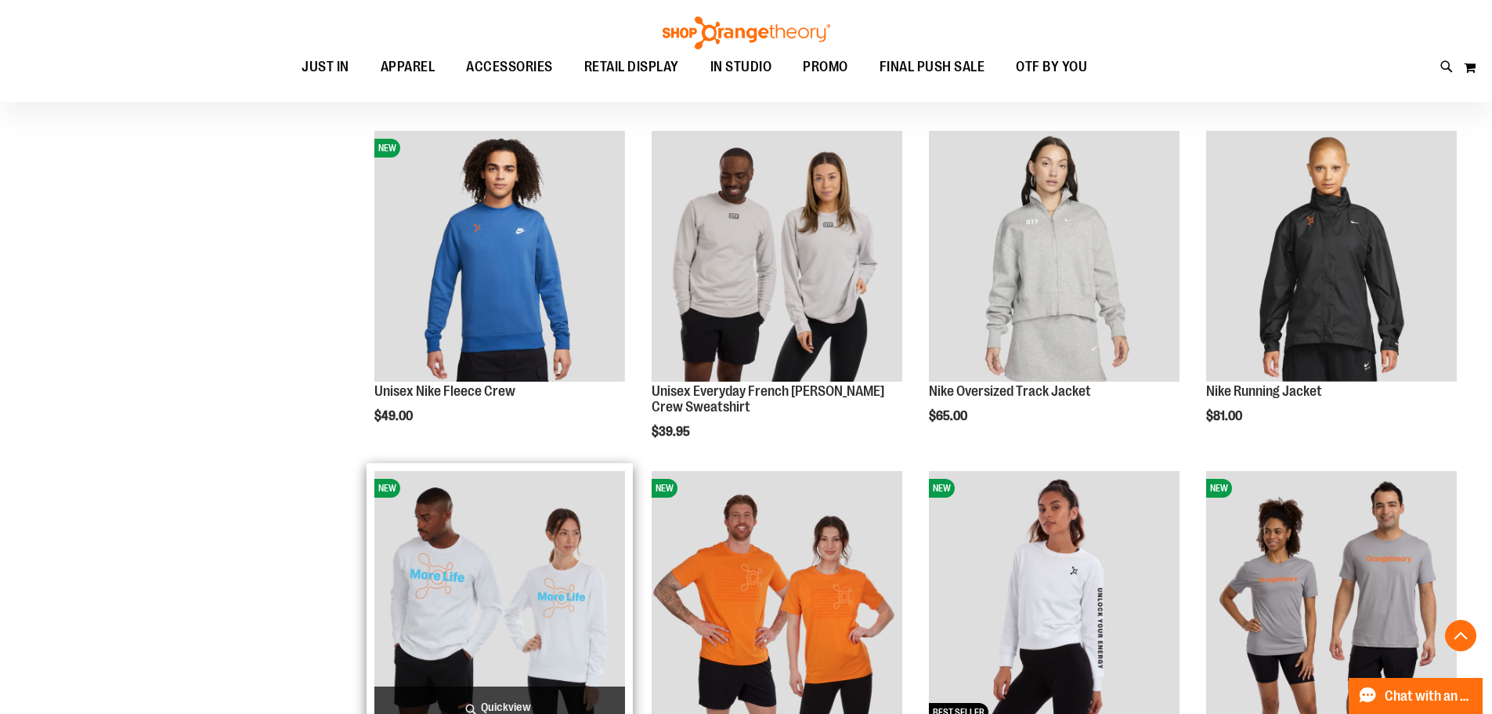
scroll to position [9798, 0]
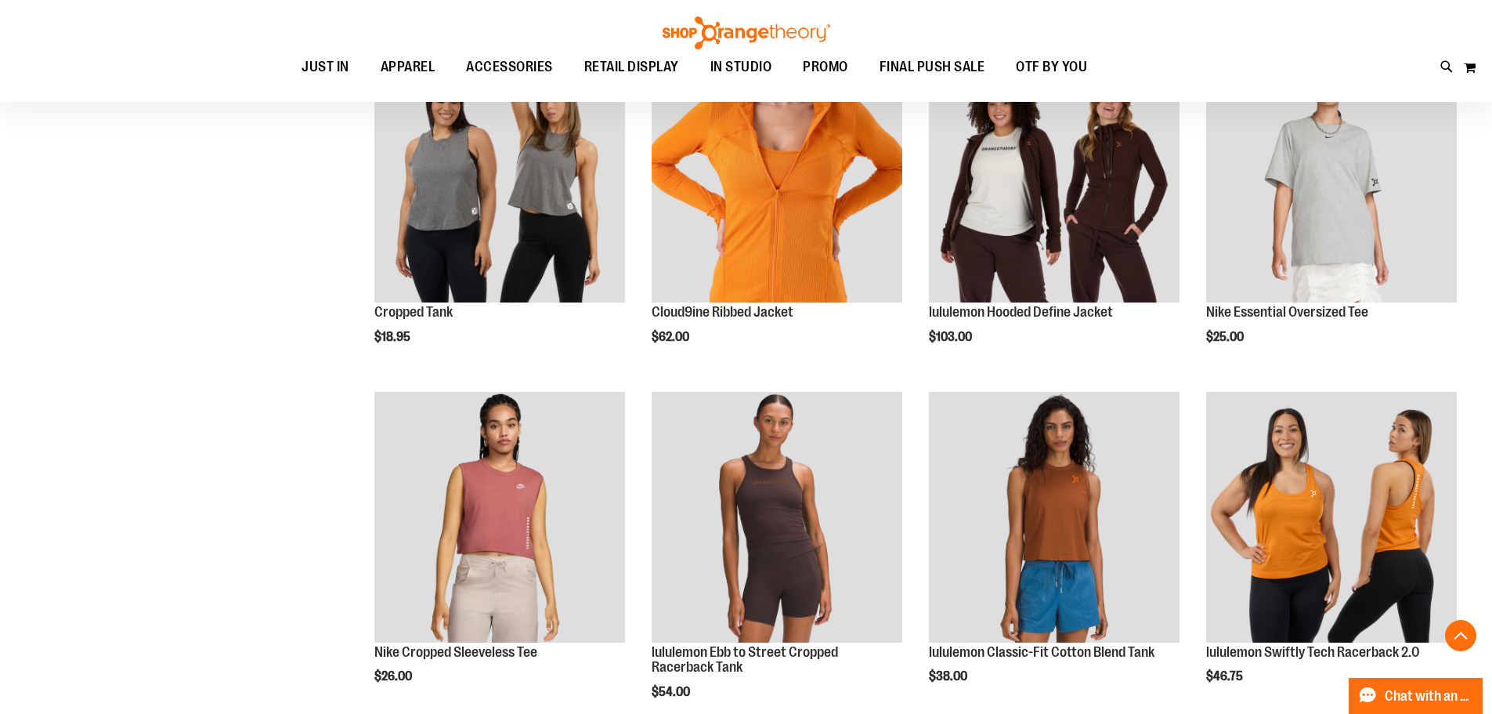
scroll to position [11834, 0]
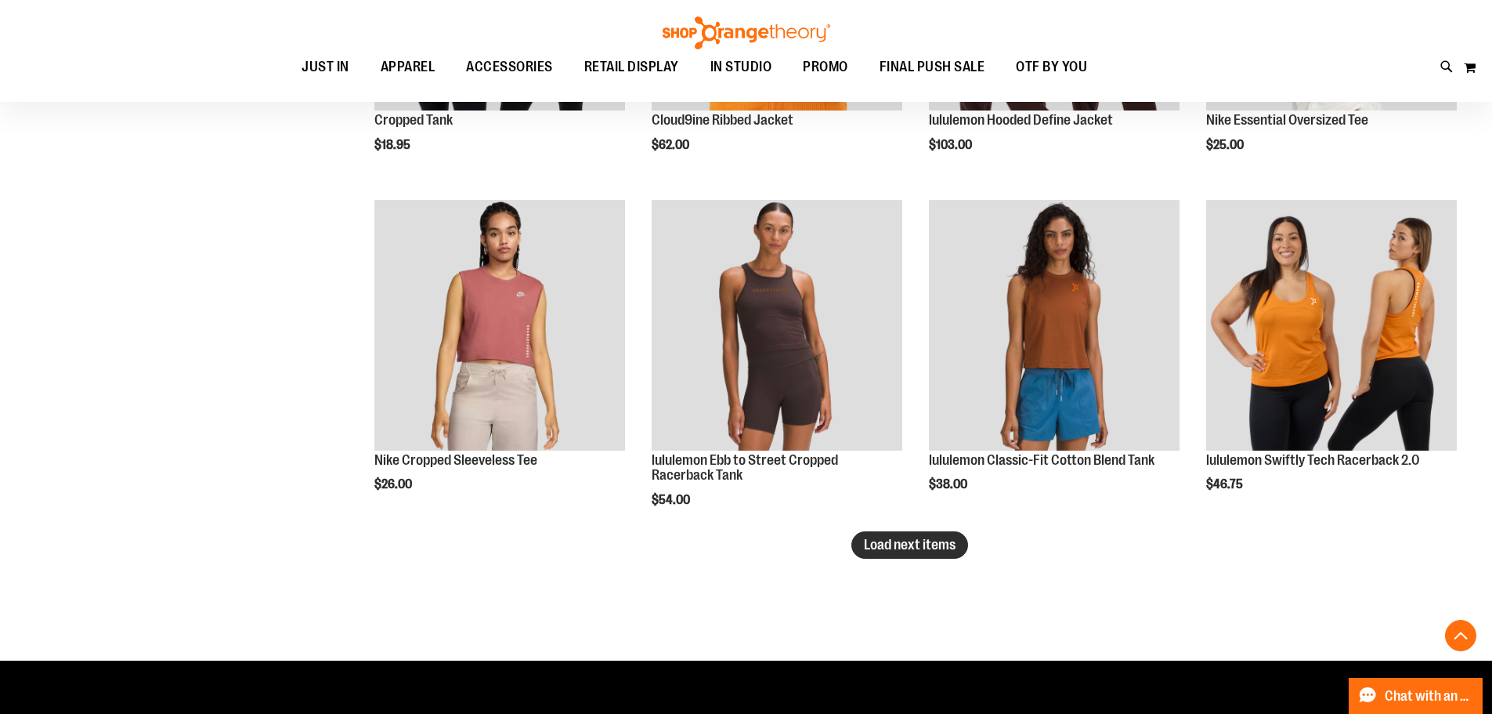
click at [926, 549] on span "Load next items" at bounding box center [910, 545] width 92 height 16
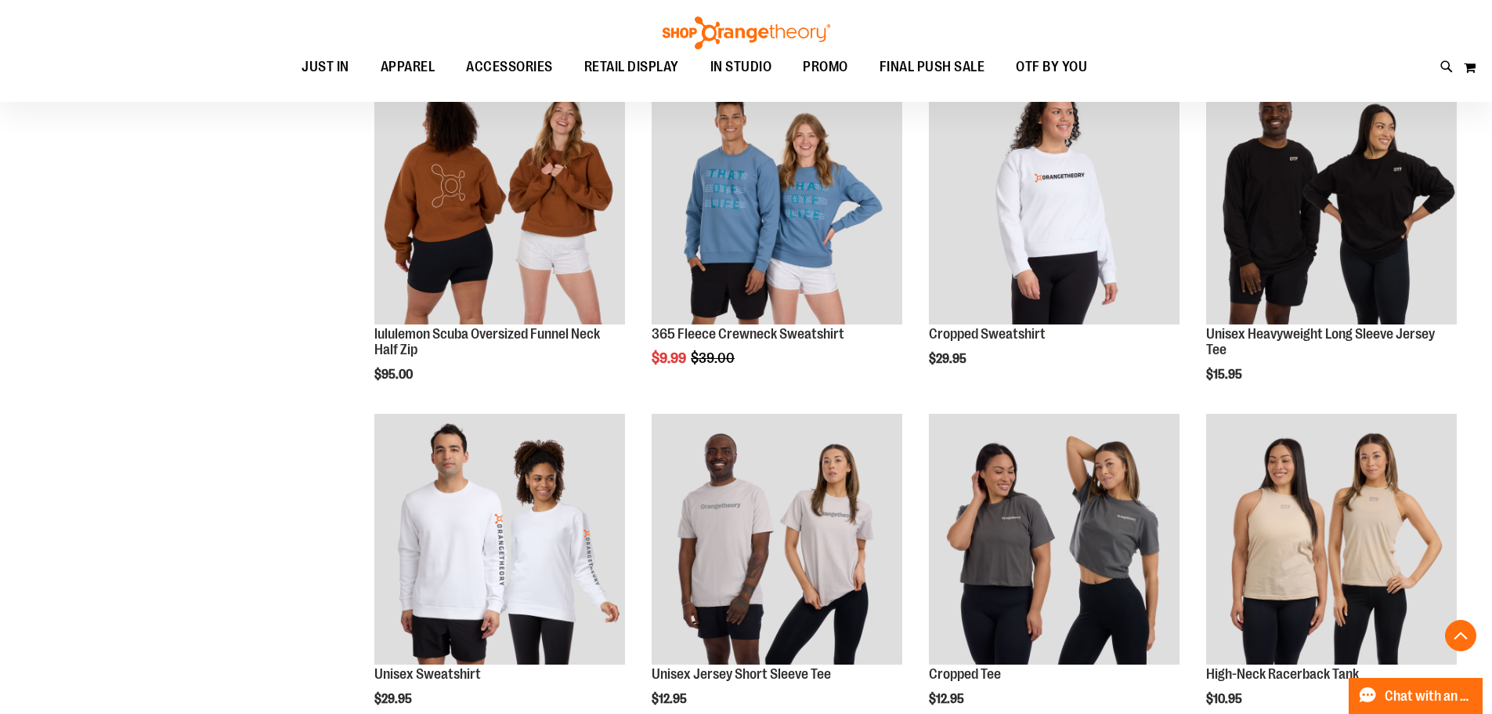
scroll to position [12304, 0]
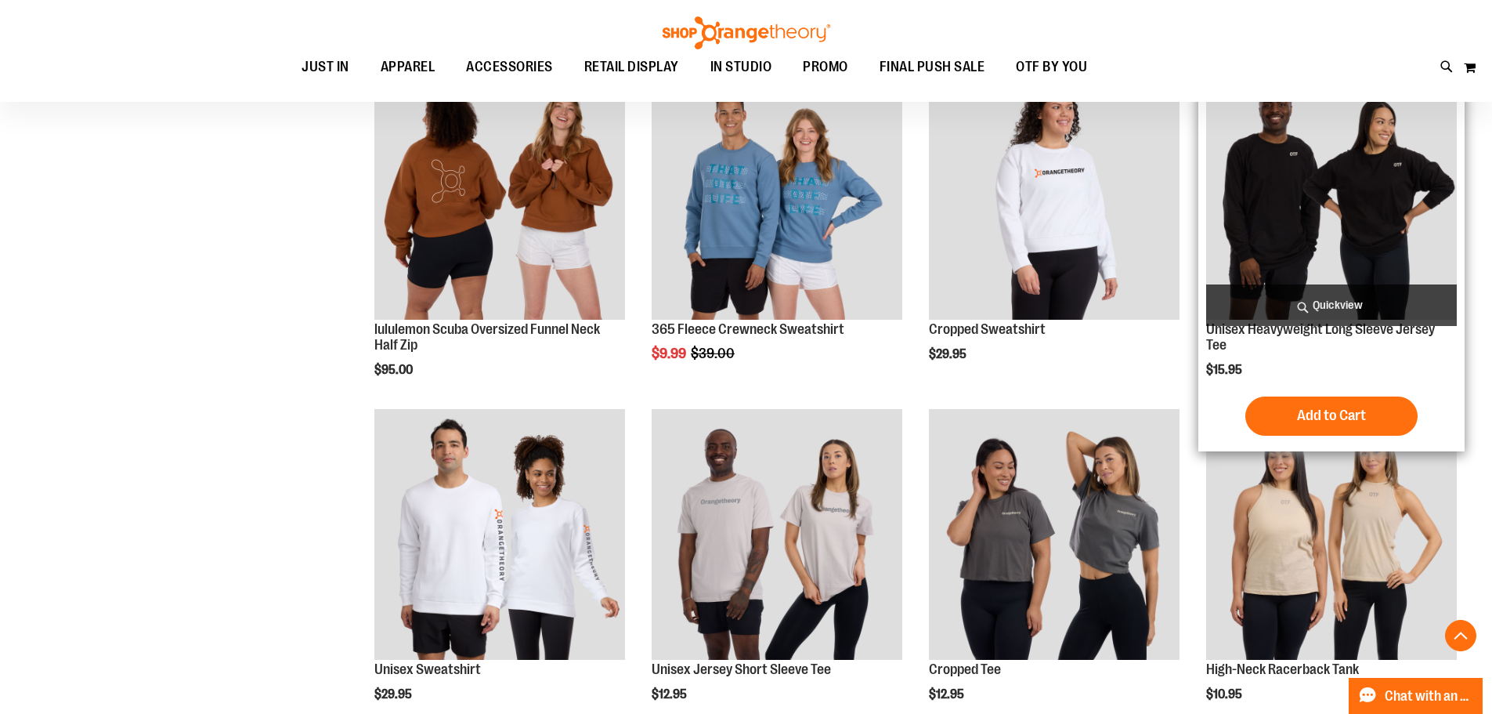
click at [1346, 185] on img "product" at bounding box center [1331, 194] width 251 height 251
